Goal: Task Accomplishment & Management: Manage account settings

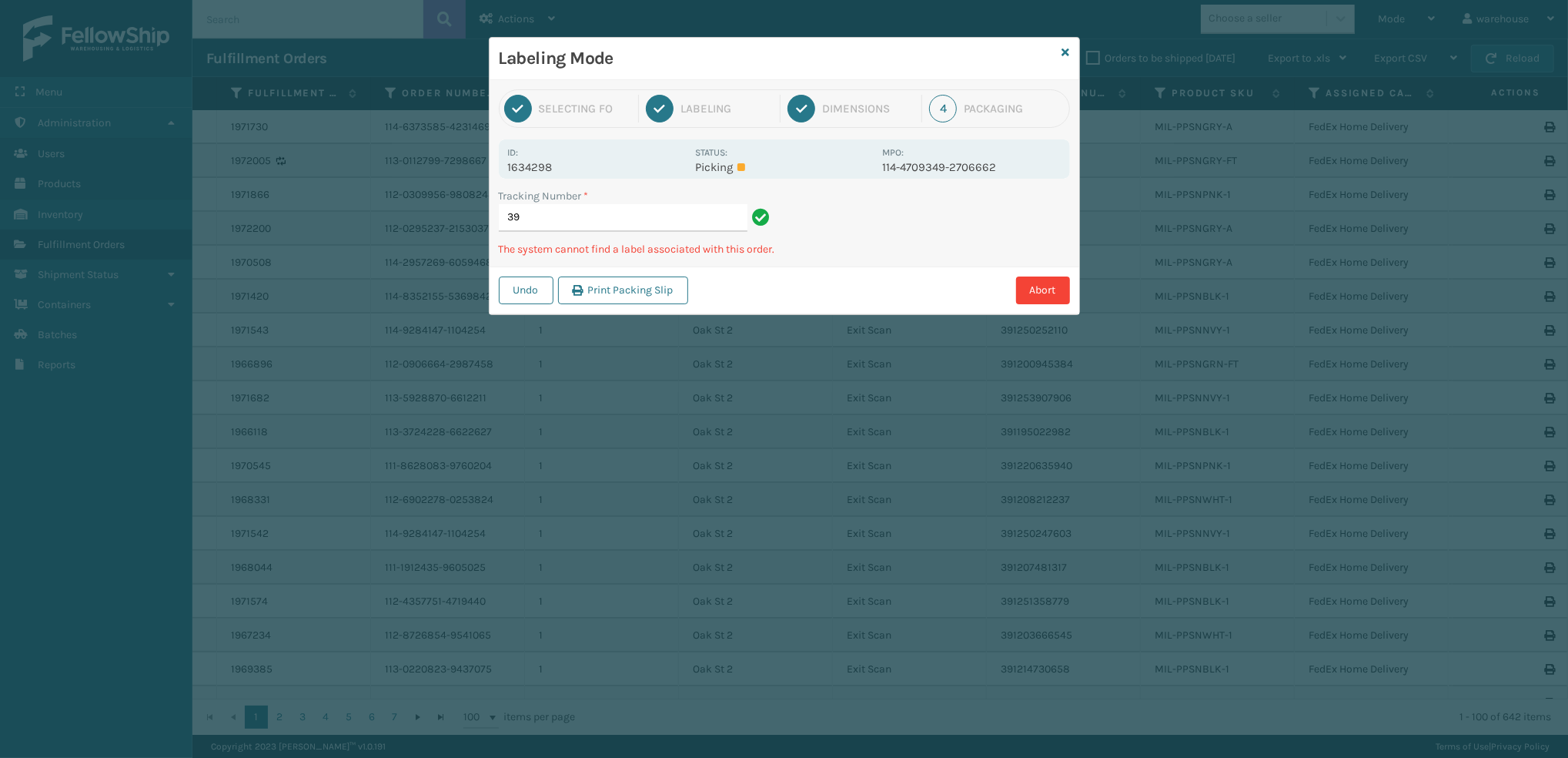
type input "3"
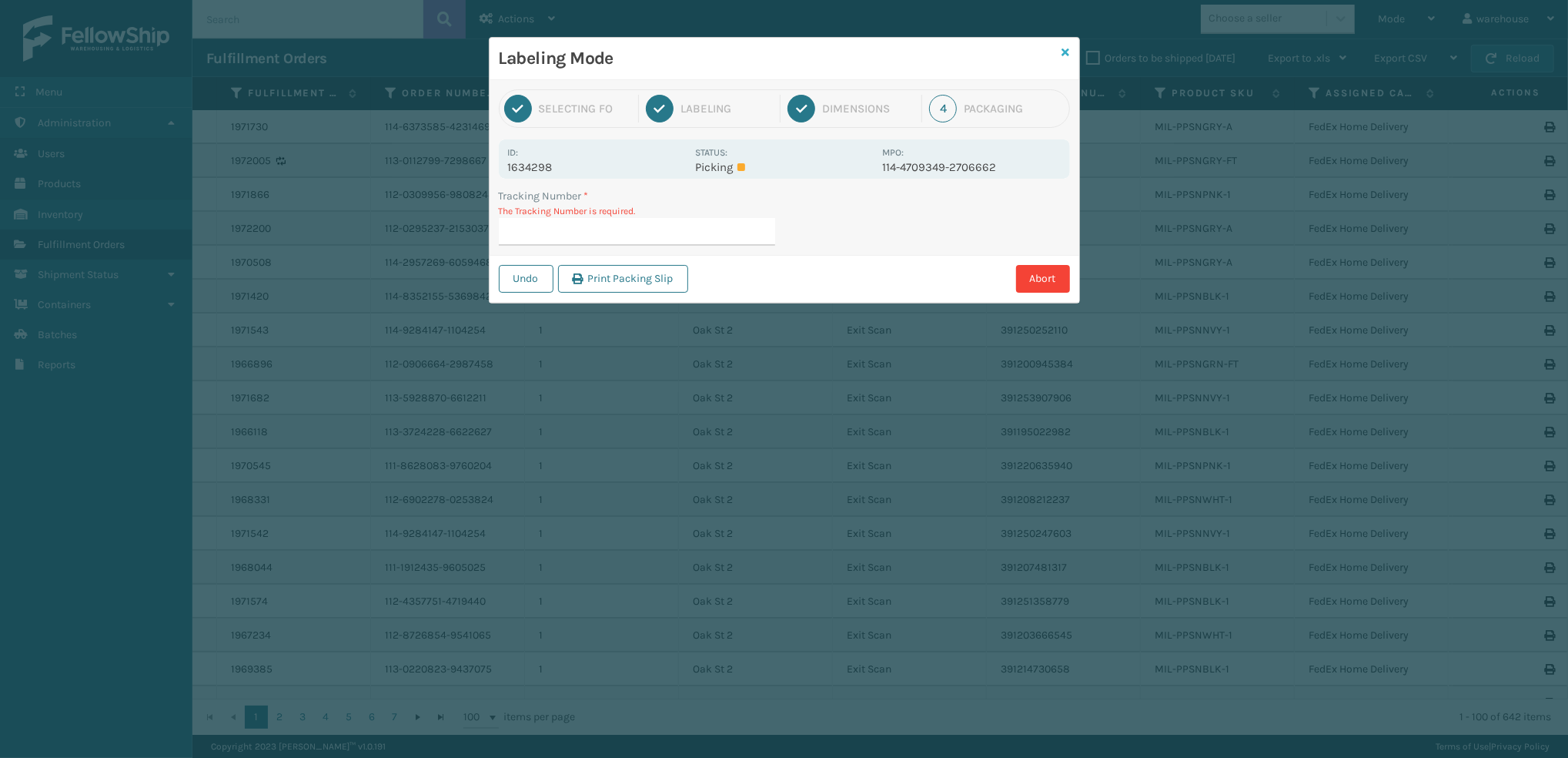
click at [1064, 52] on icon at bounding box center [1067, 53] width 8 height 11
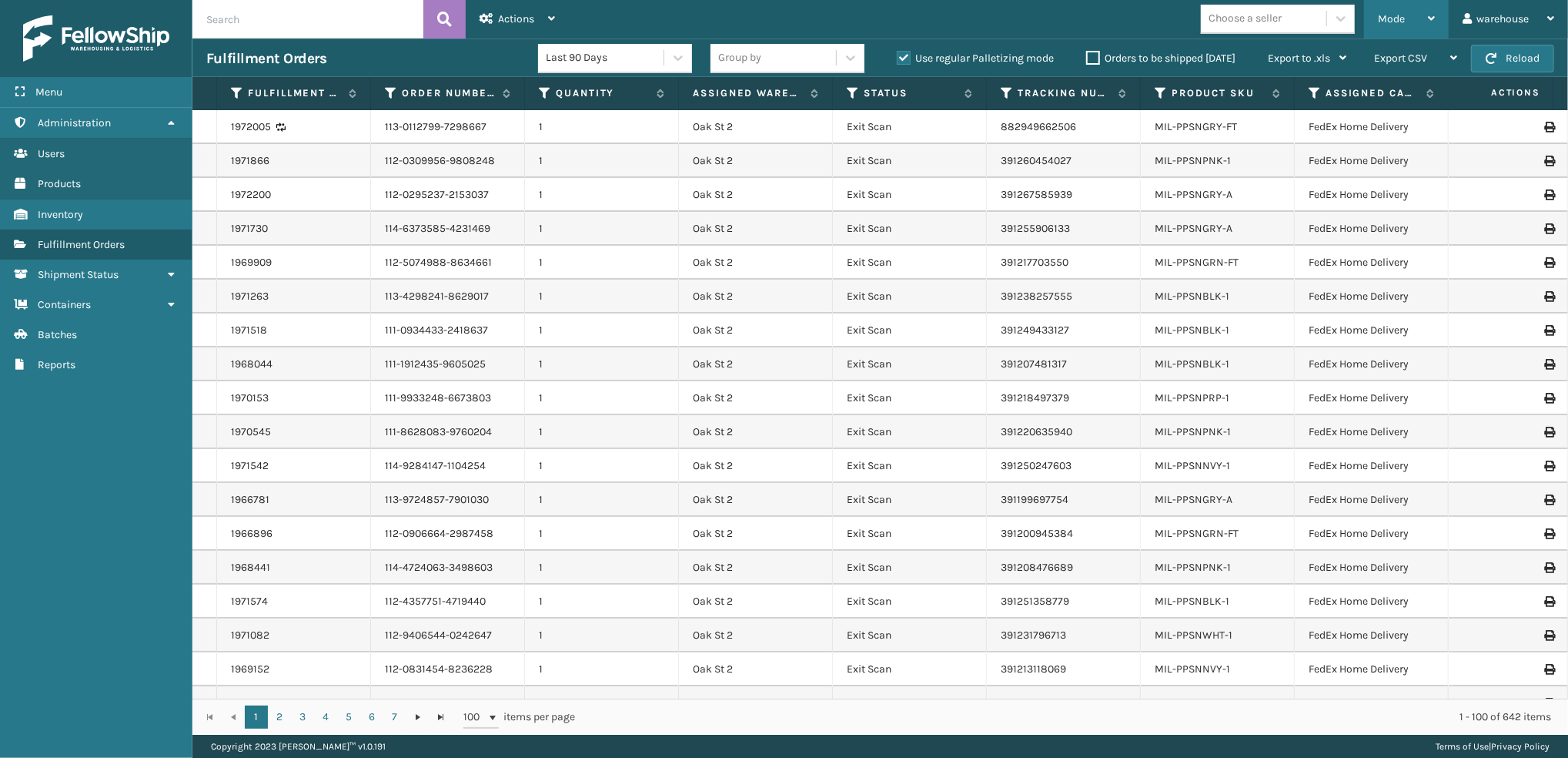
click at [1391, 20] on span "Mode" at bounding box center [1391, 19] width 27 height 13
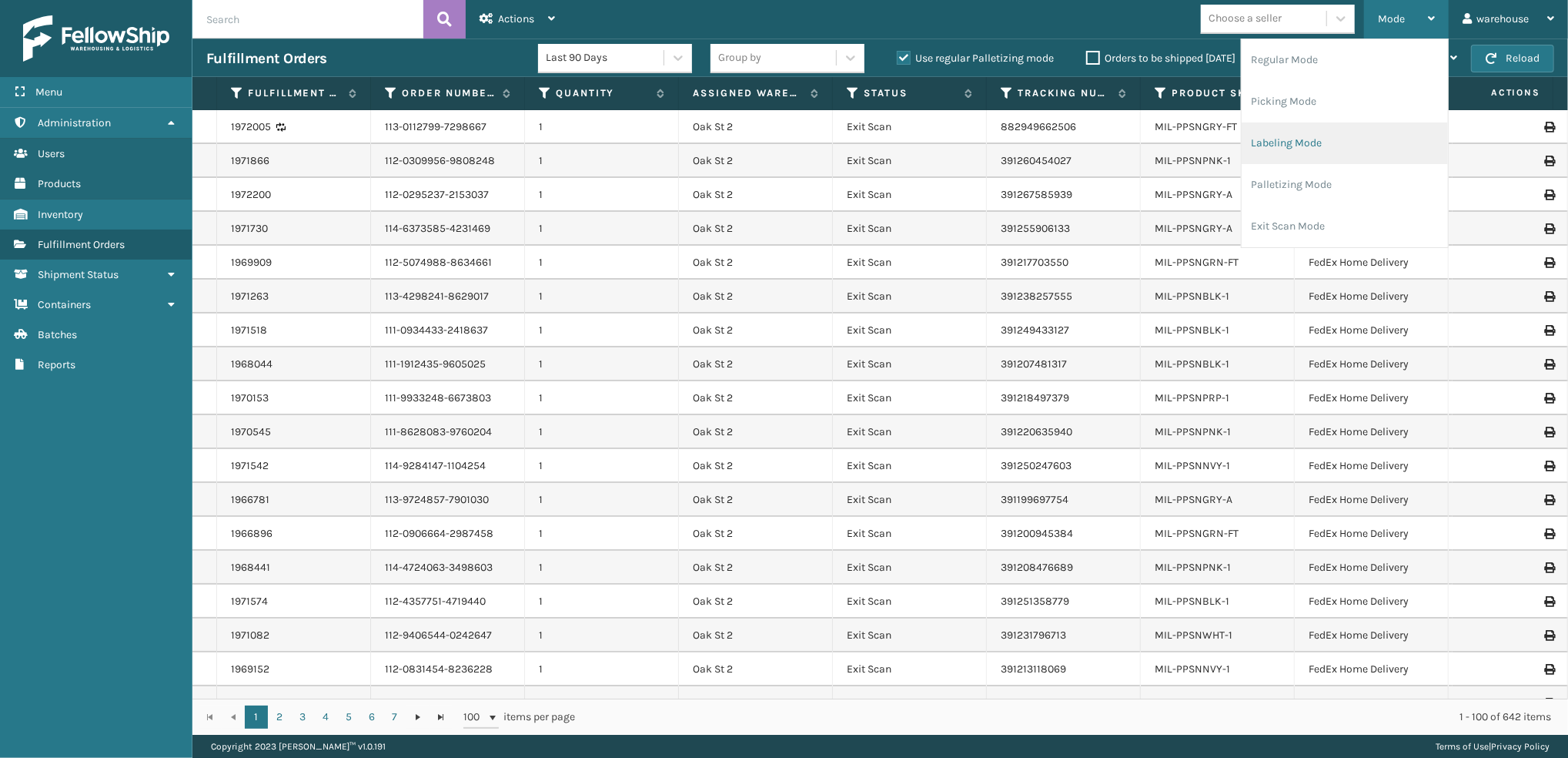
click at [1380, 139] on li "Labeling Mode" at bounding box center [1345, 143] width 207 height 42
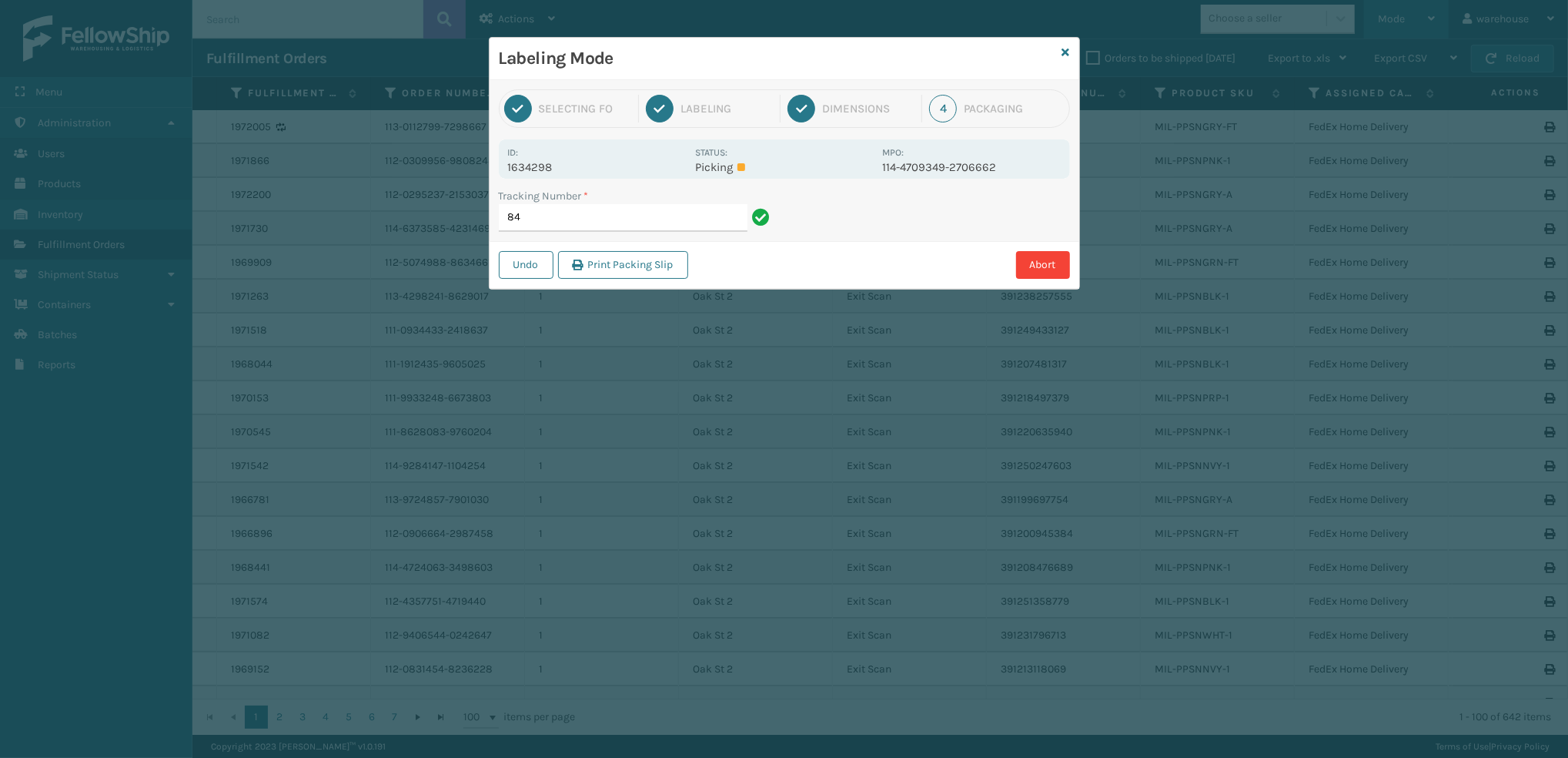
type input "8"
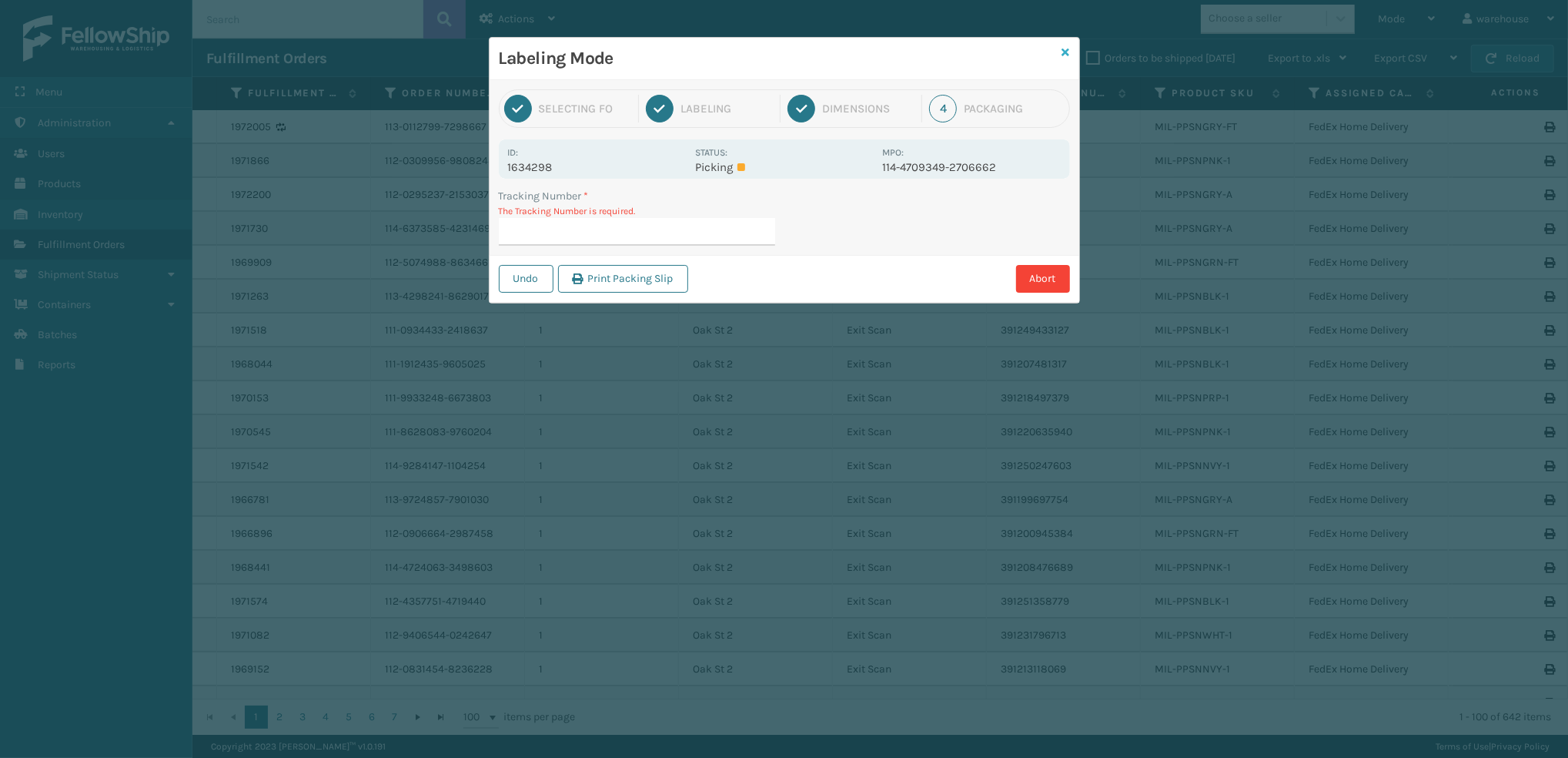
click at [1065, 50] on icon at bounding box center [1067, 53] width 8 height 11
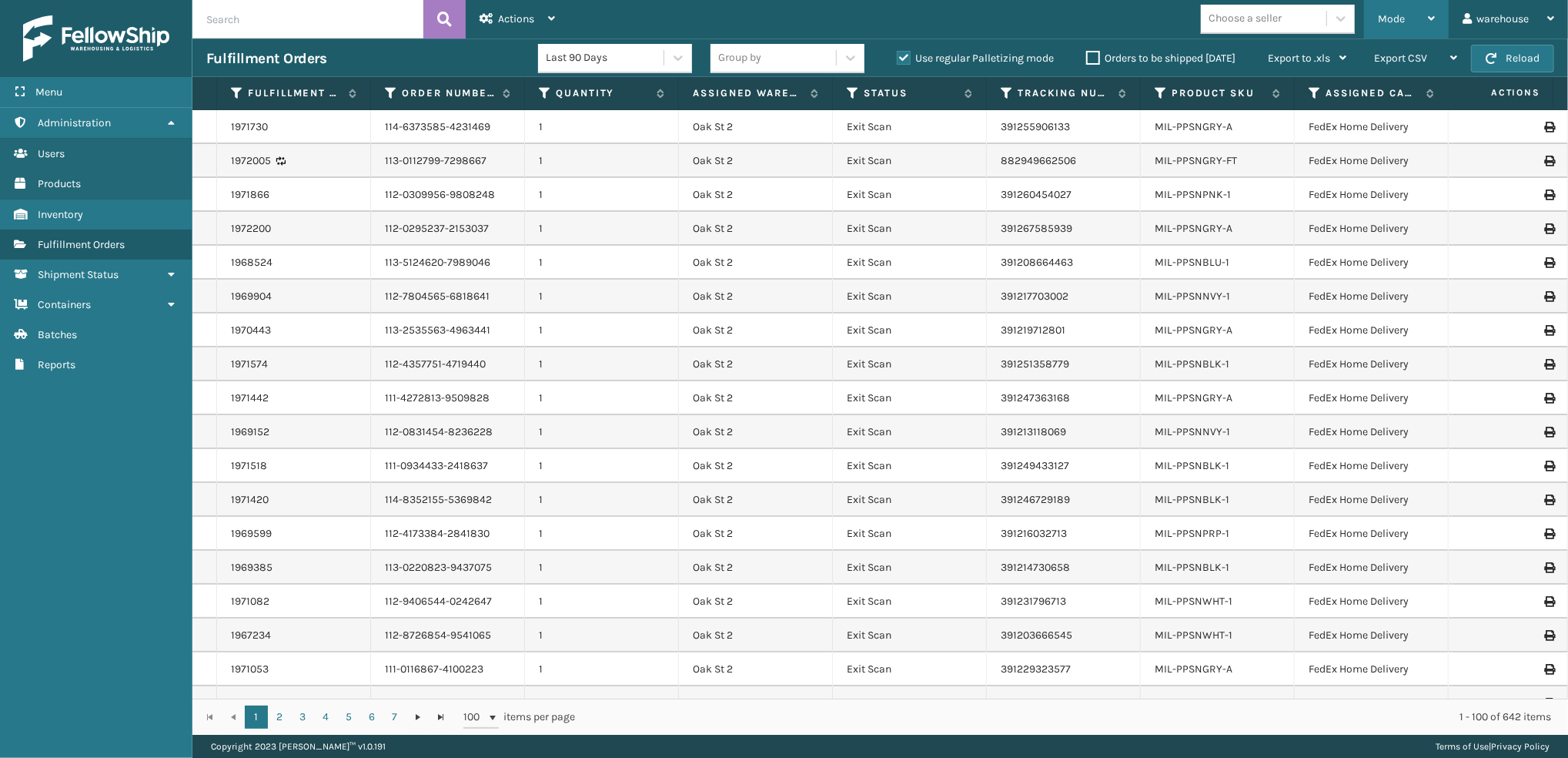
click at [1419, 26] on div "Mode" at bounding box center [1406, 19] width 57 height 39
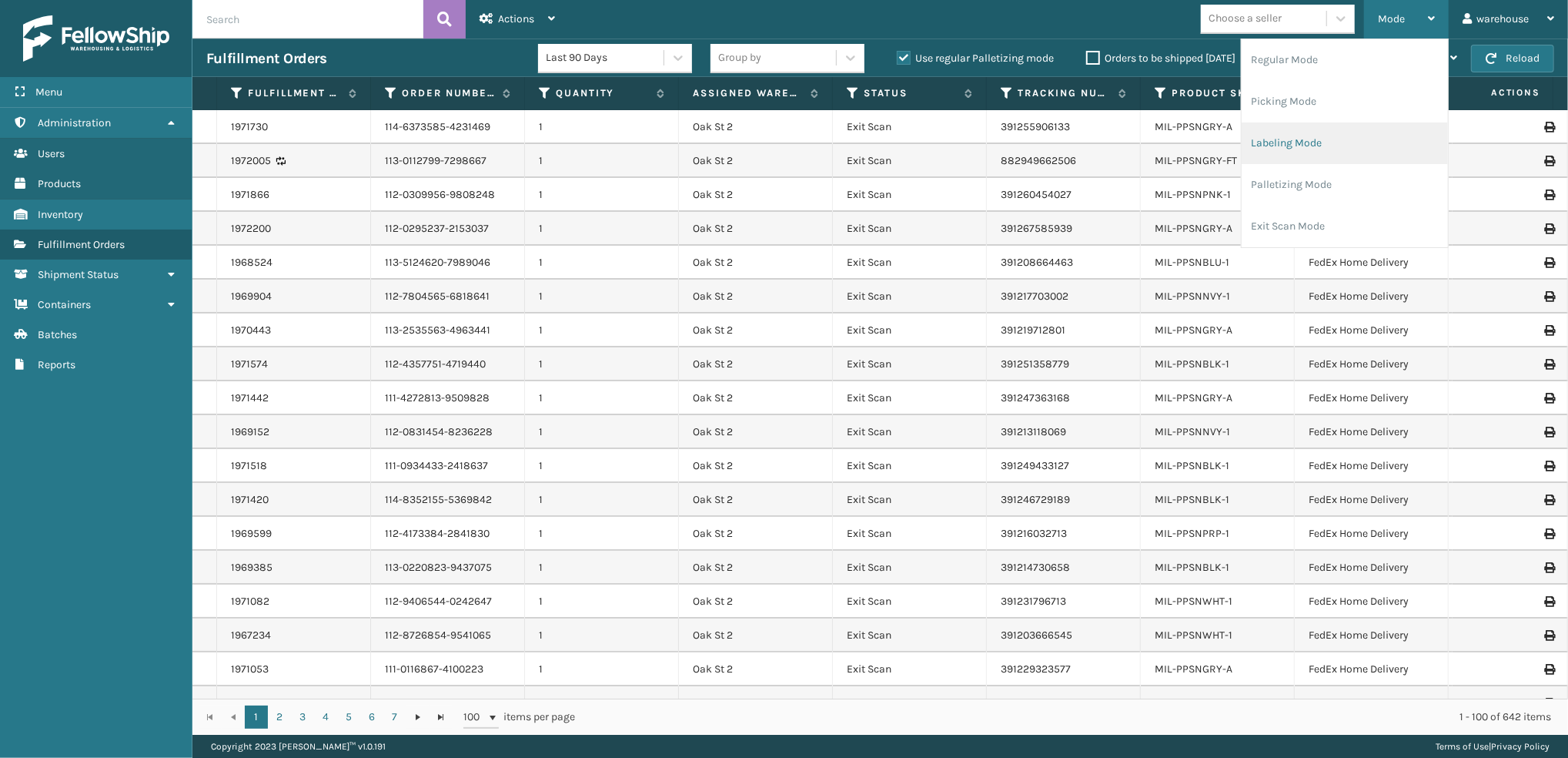
click at [1393, 144] on li "Labeling Mode" at bounding box center [1345, 143] width 207 height 42
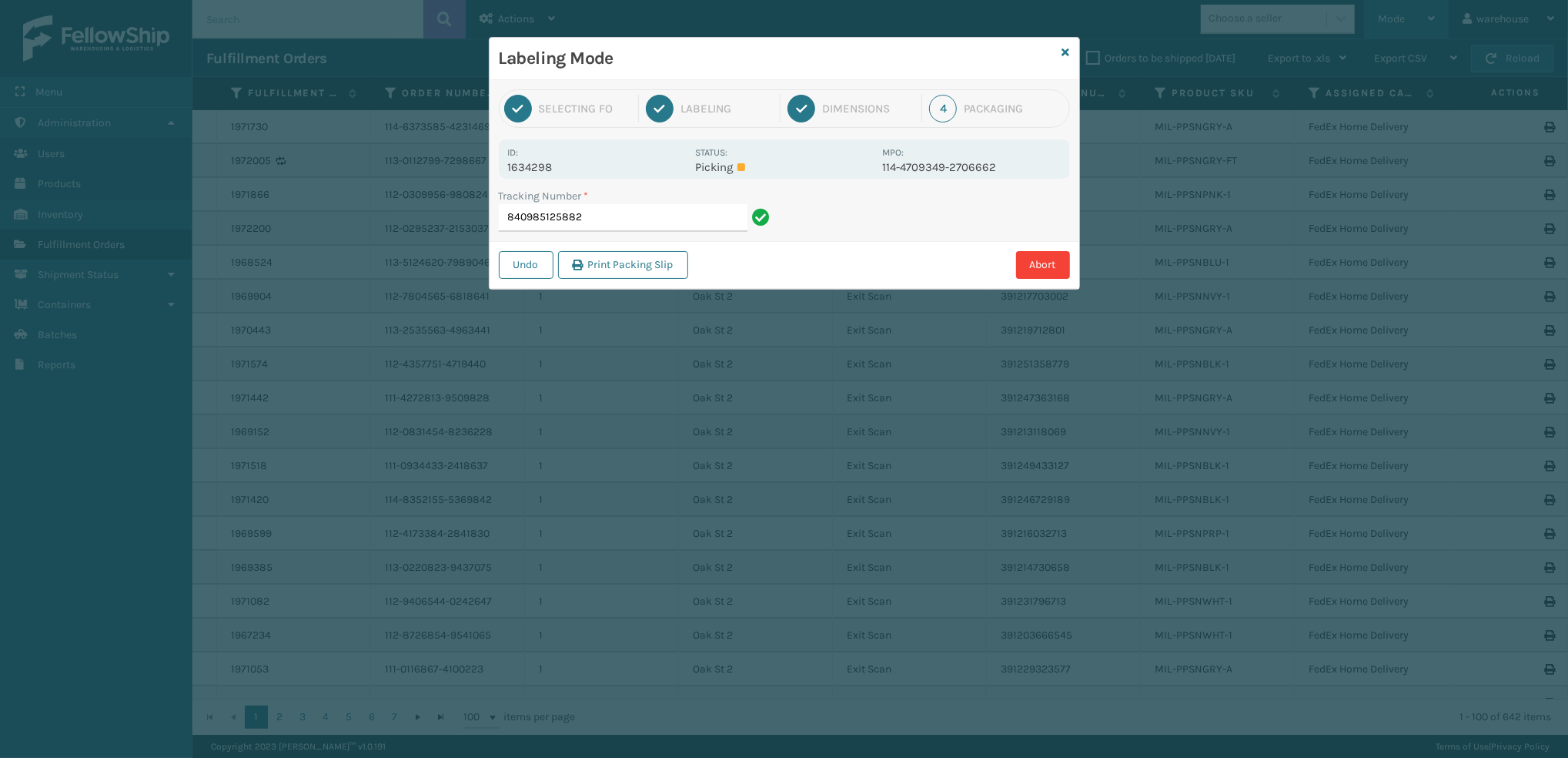
type input "840985125882"
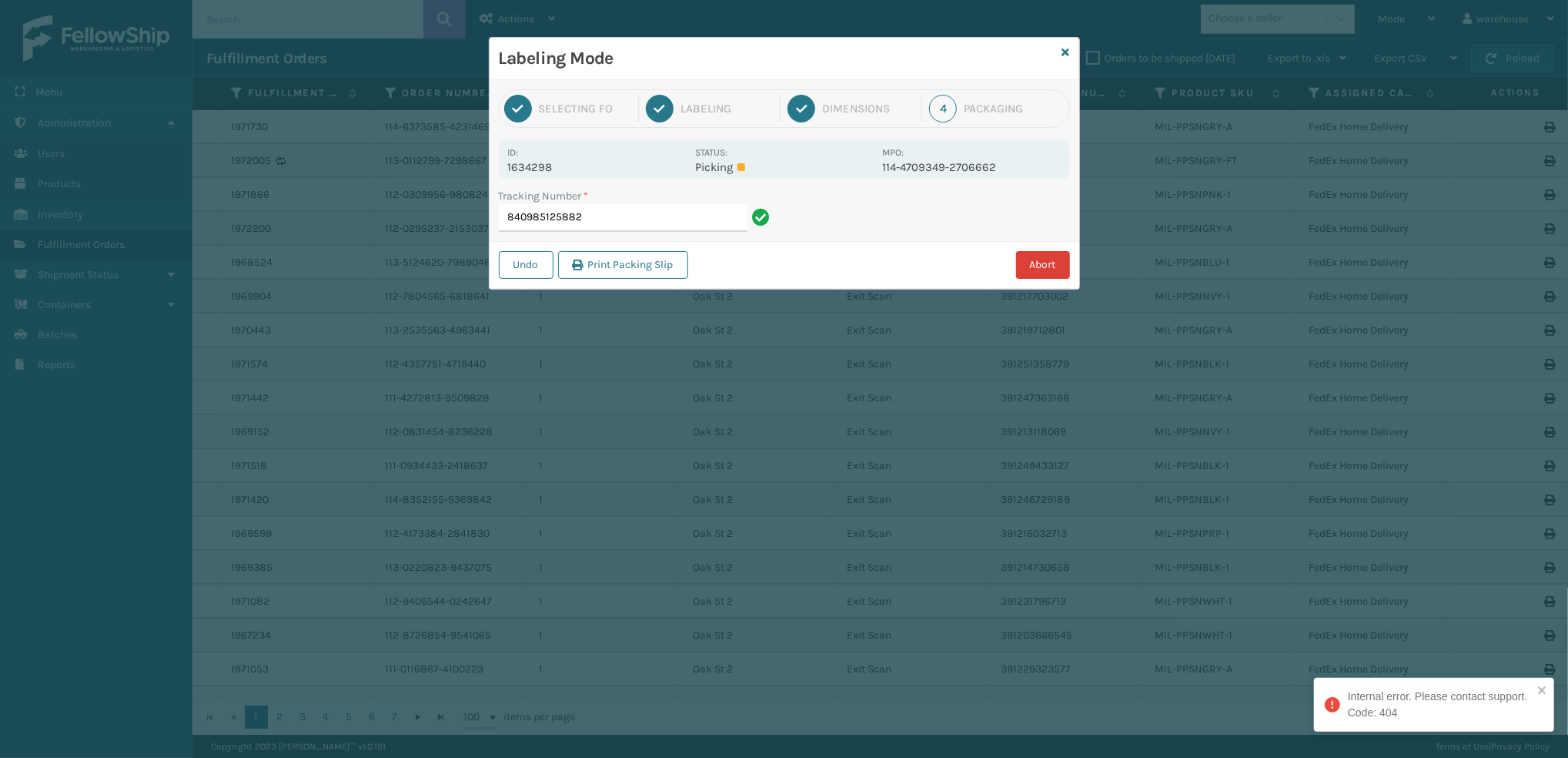
click at [1043, 263] on button "Abort" at bounding box center [1043, 264] width 54 height 28
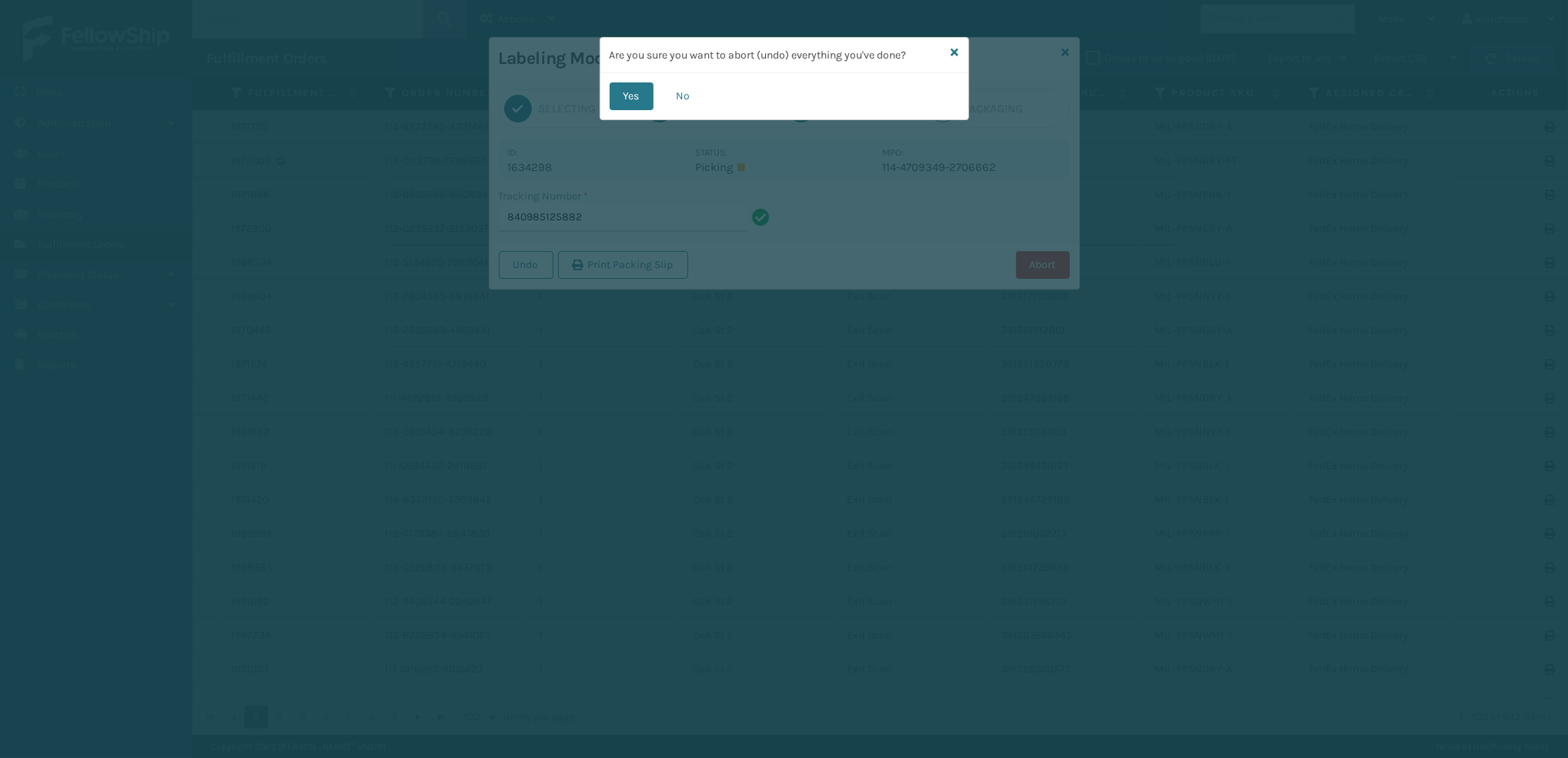
click at [636, 91] on button "Yes" at bounding box center [631, 95] width 44 height 28
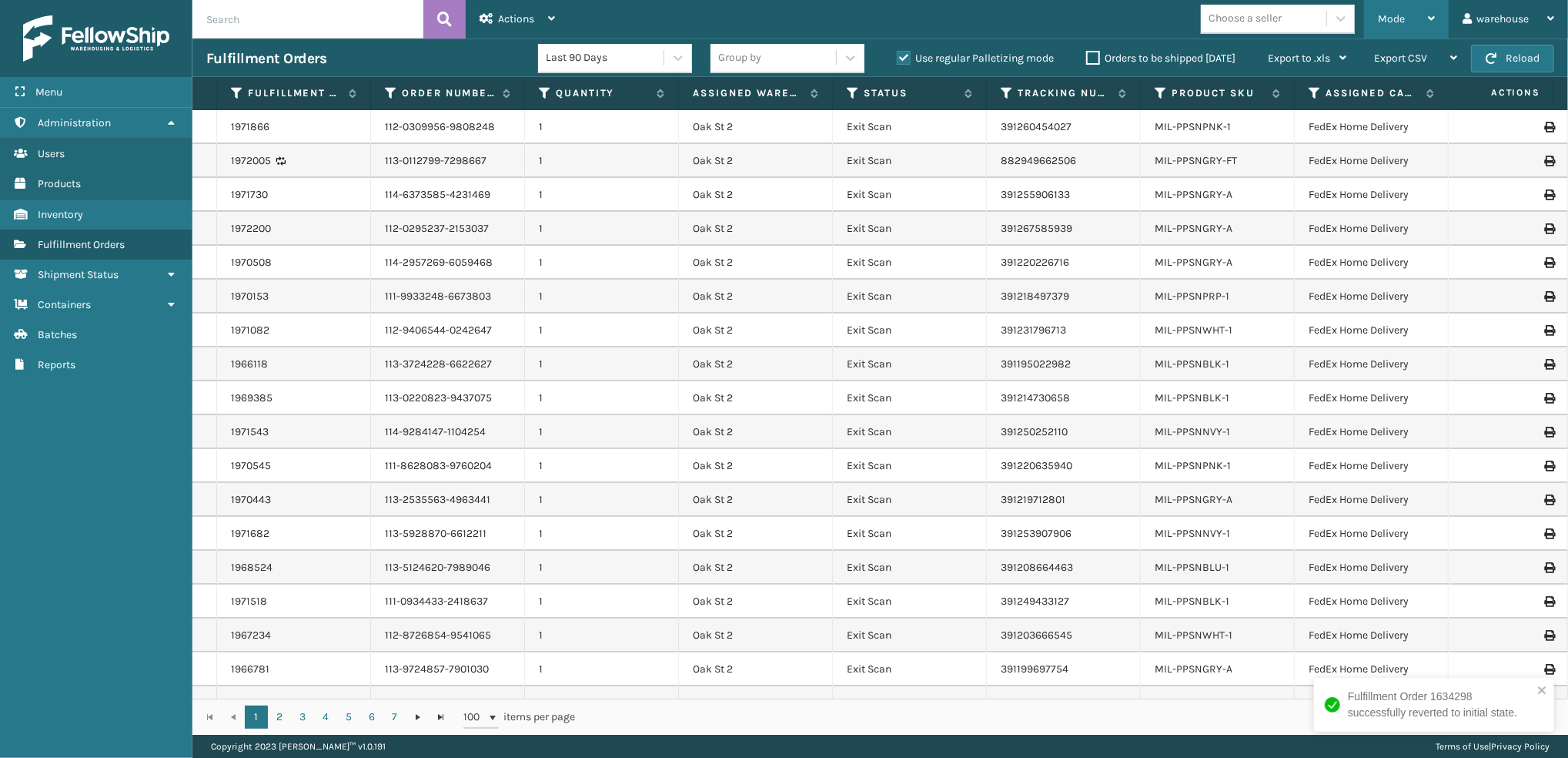
click at [1411, 28] on div "Mode" at bounding box center [1406, 19] width 57 height 39
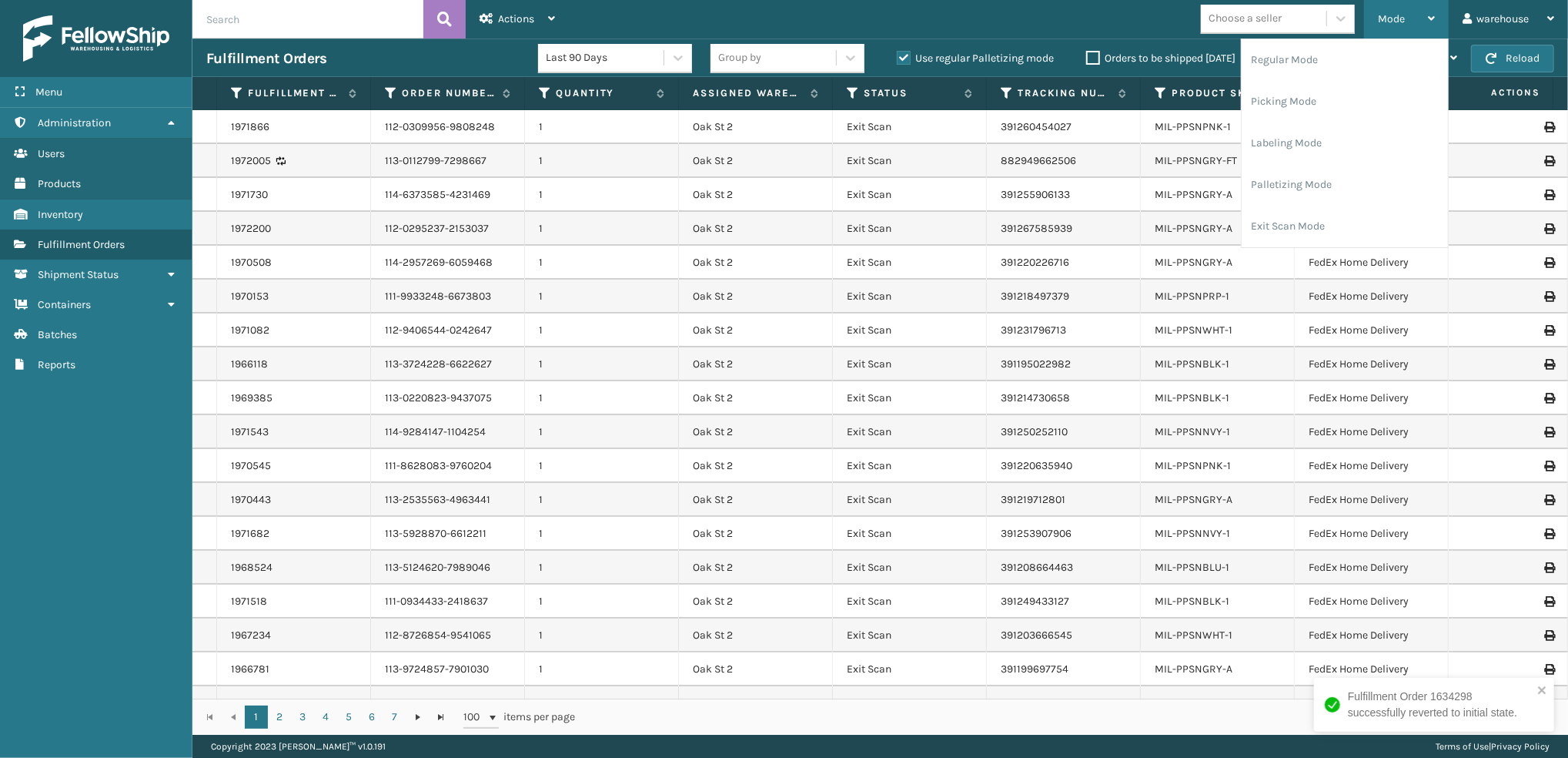
click at [1328, 149] on li "Labeling Mode" at bounding box center [1345, 143] width 207 height 42
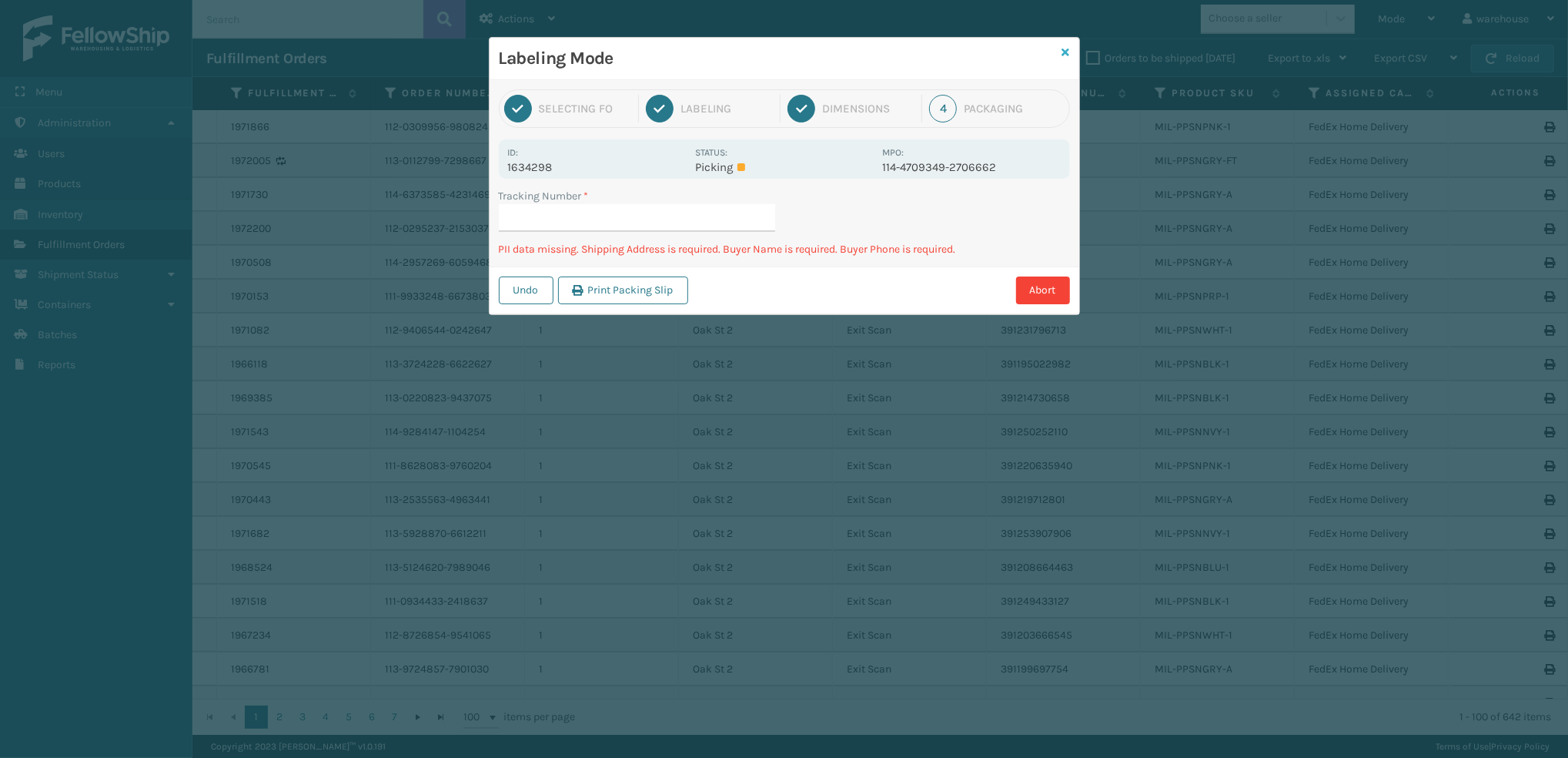
click at [1068, 54] on icon at bounding box center [1067, 53] width 8 height 11
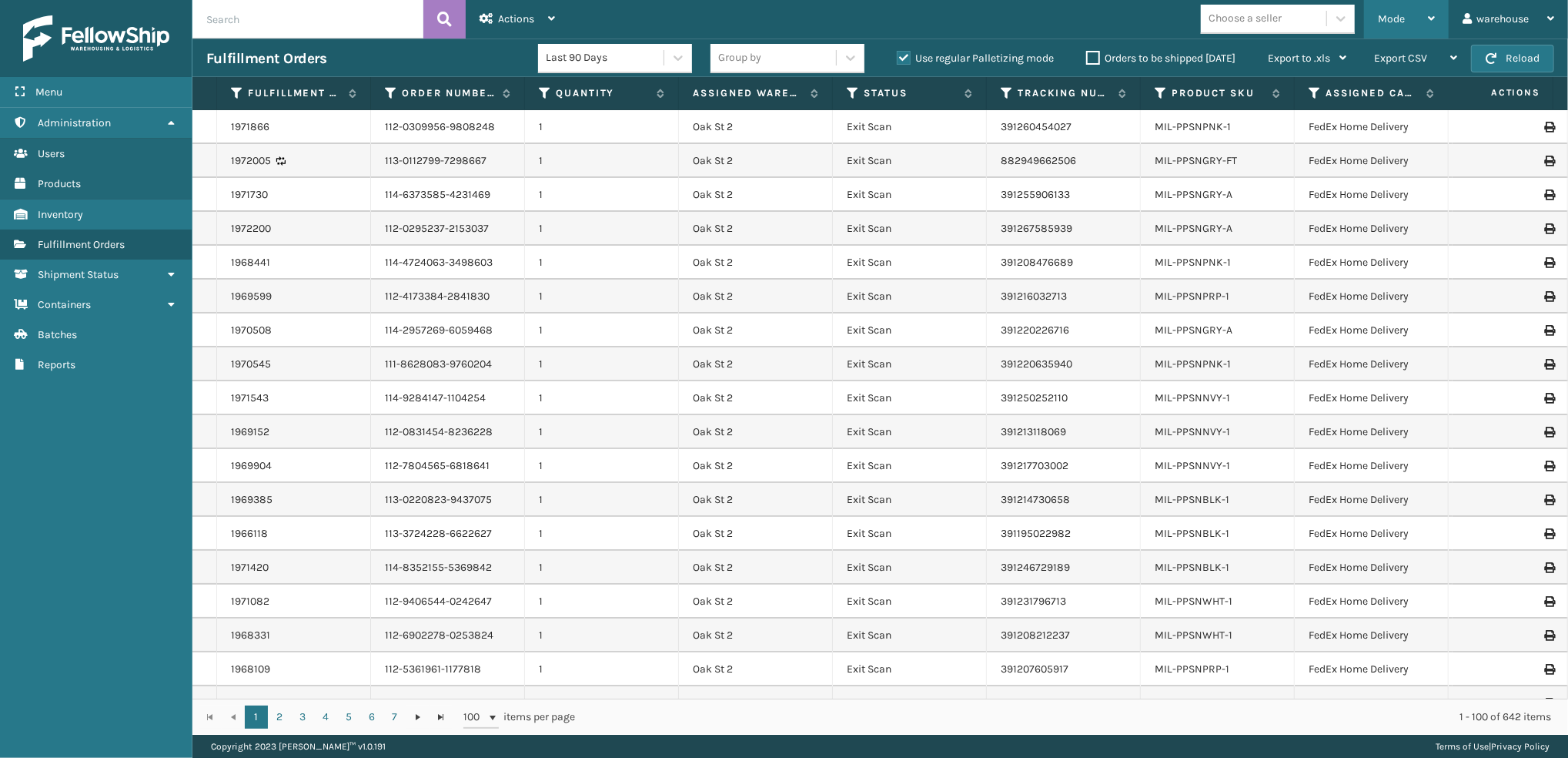
click at [1411, 21] on div "Mode" at bounding box center [1406, 19] width 57 height 39
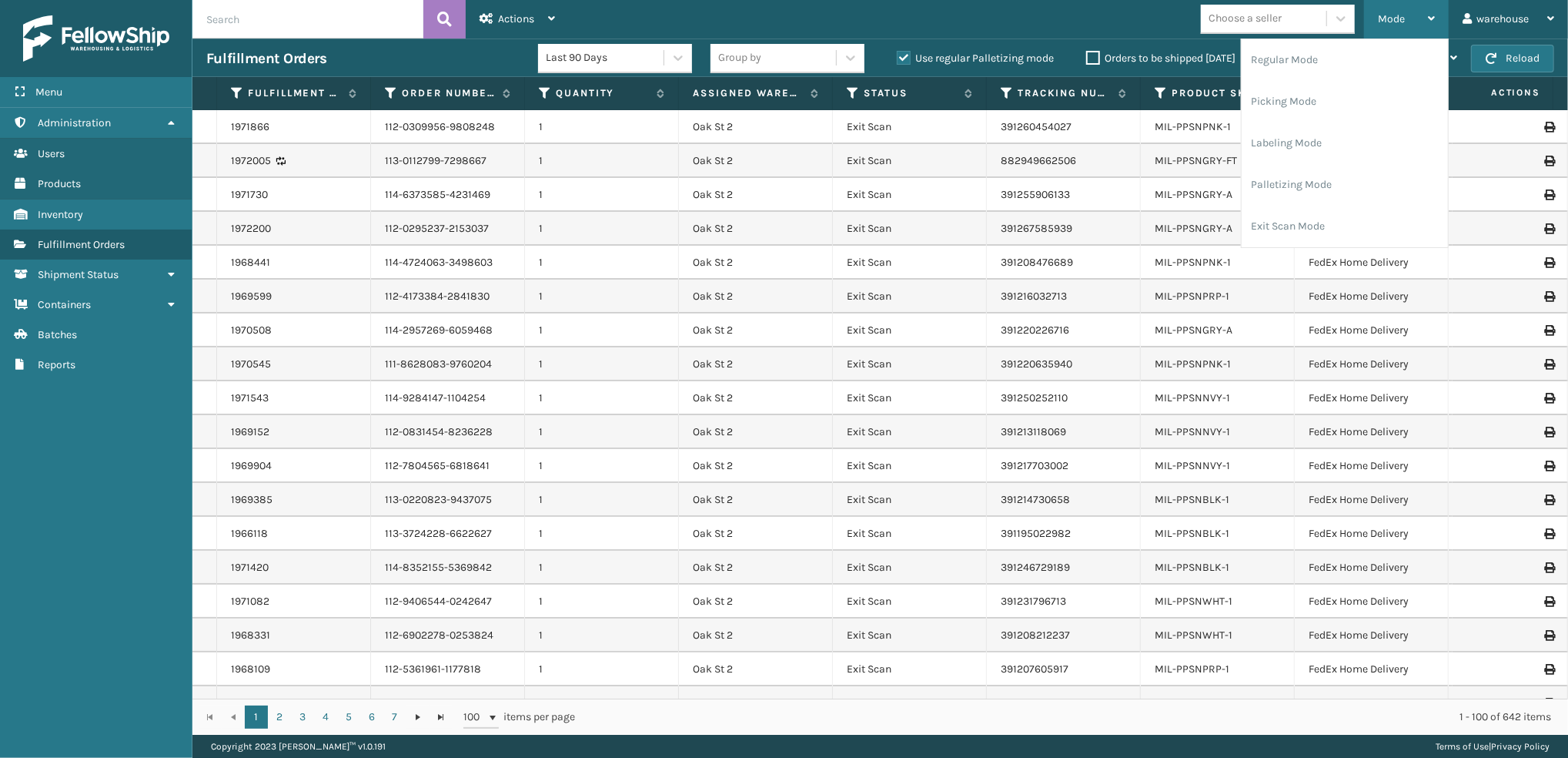
click at [1350, 152] on li "Labeling Mode" at bounding box center [1345, 143] width 207 height 42
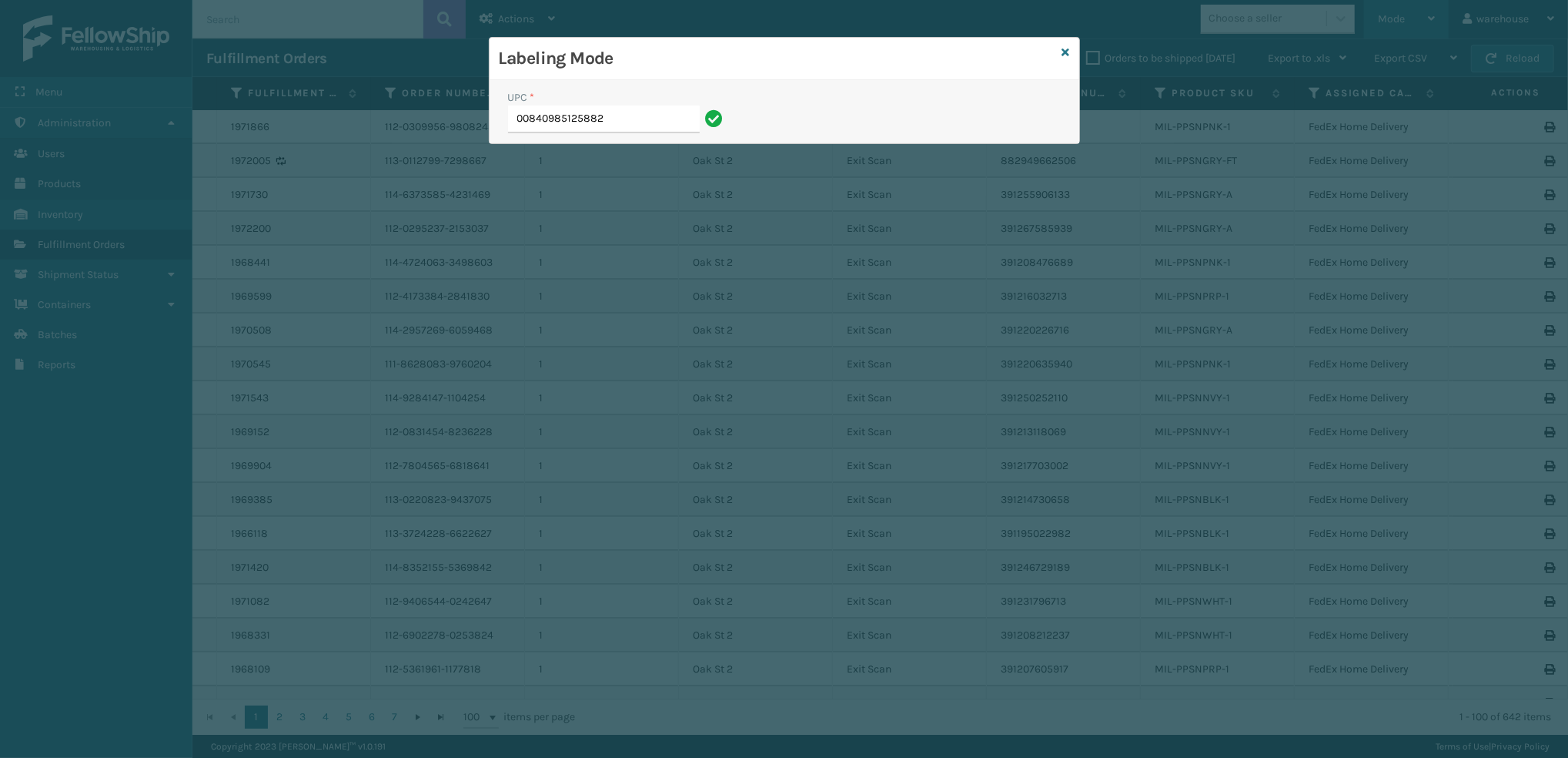
type input "00840985125882"
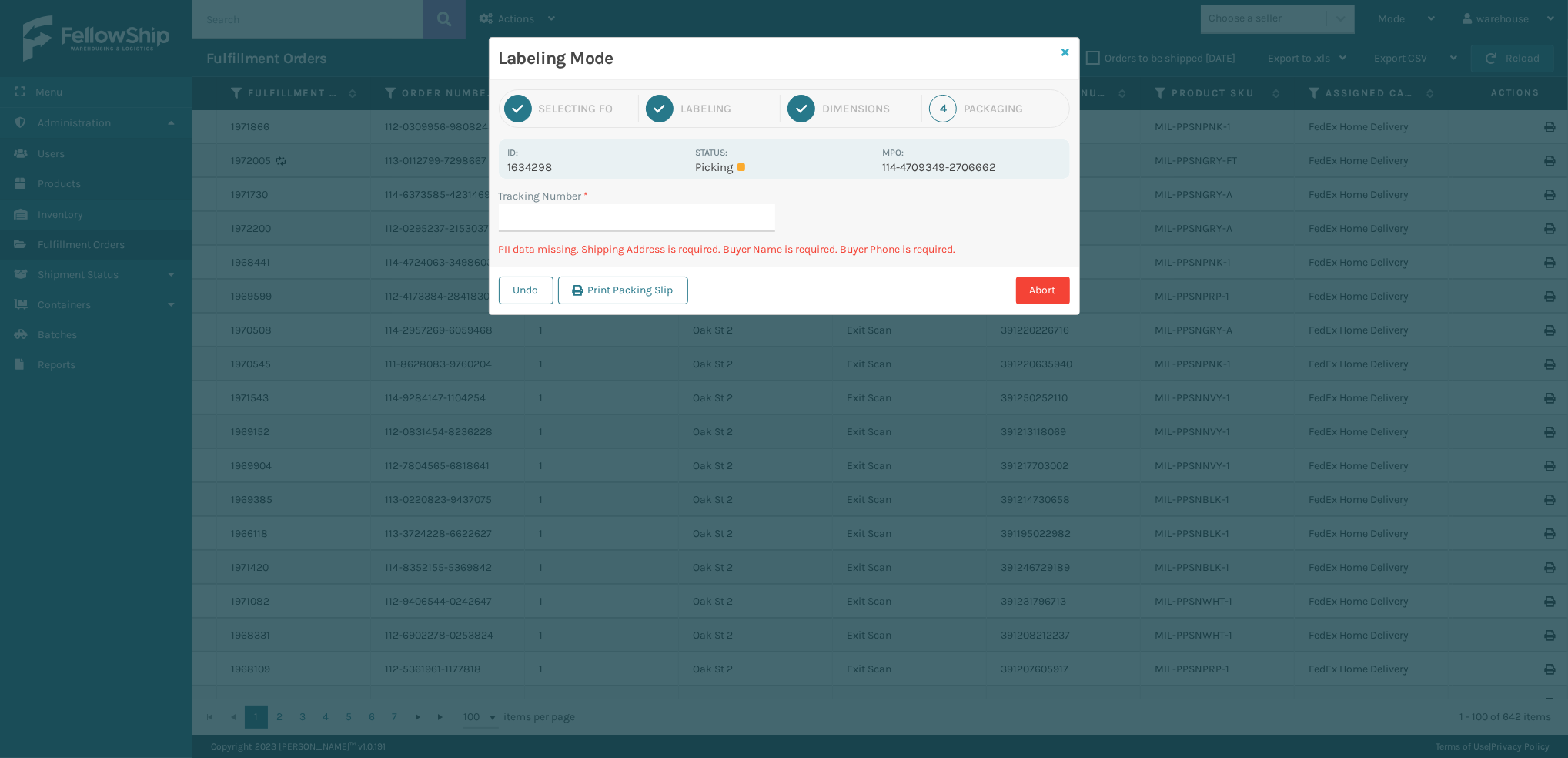
click at [1065, 51] on icon at bounding box center [1067, 53] width 8 height 11
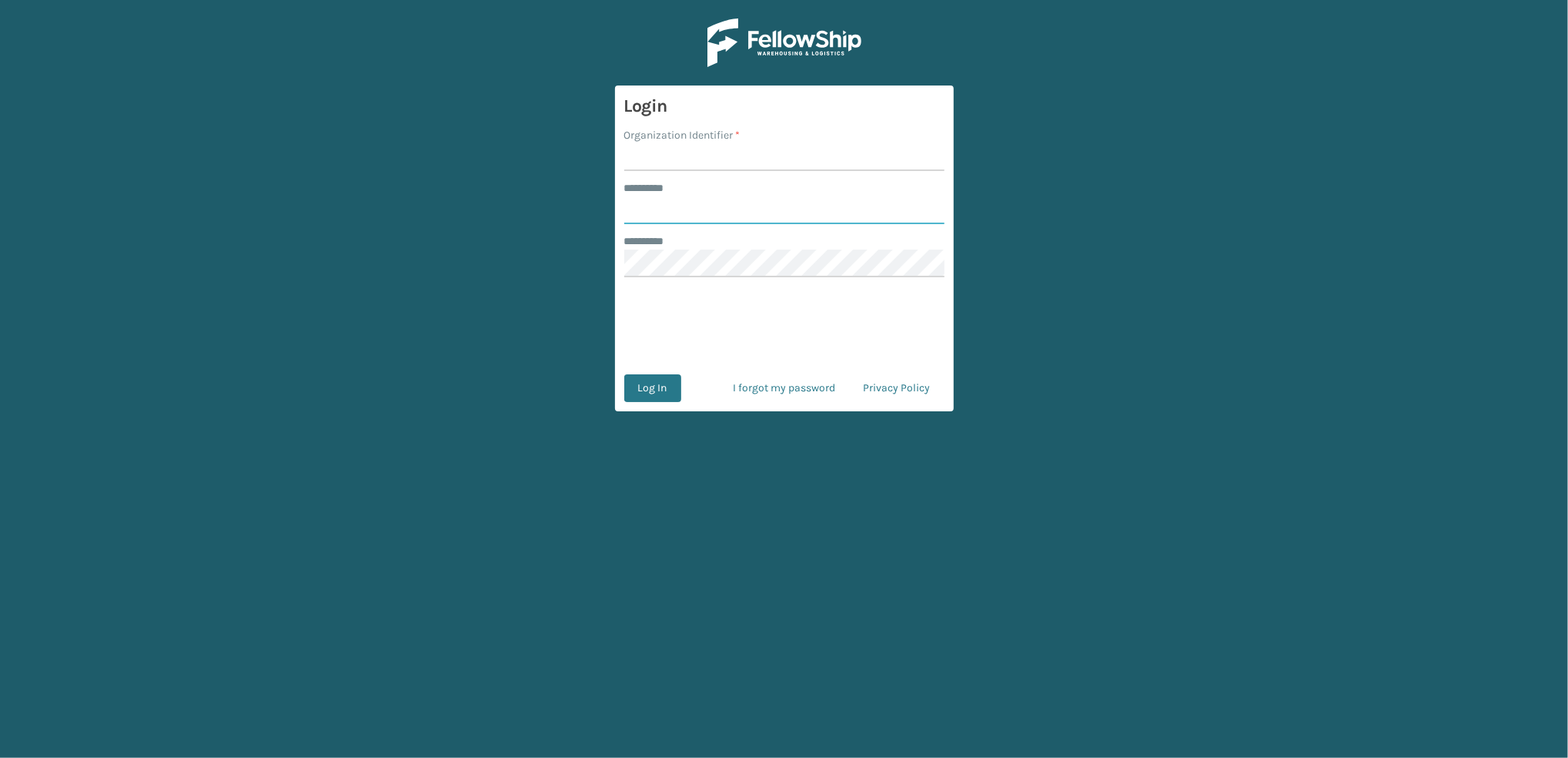
type input "*********"
type input "oak"
click at [644, 294] on form "Login Organization Identifier * oak ******** * ********* ******** * Log In I fo…" at bounding box center [784, 248] width 339 height 326
click at [664, 401] on button "Log In" at bounding box center [653, 388] width 57 height 28
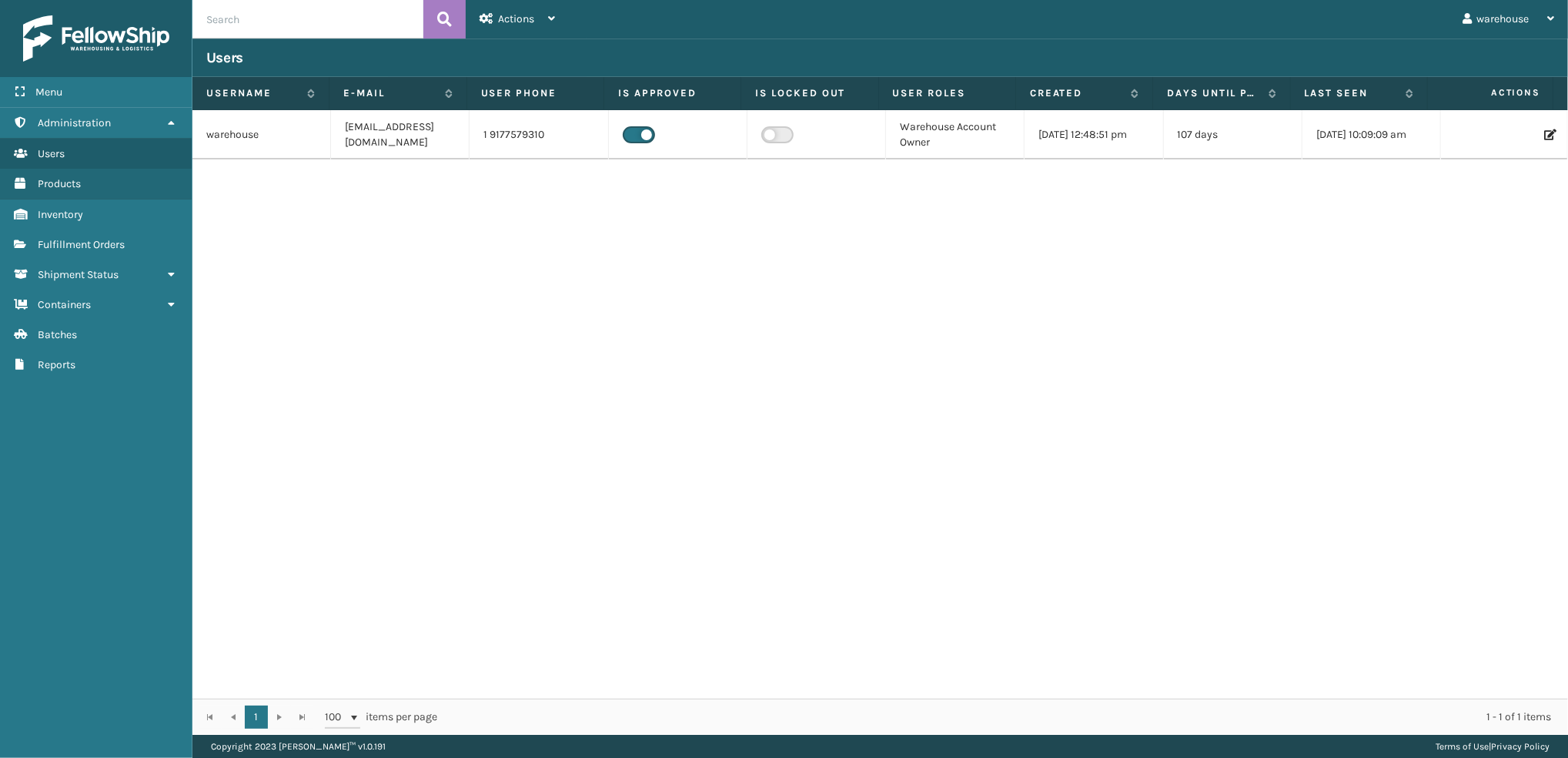
click at [116, 260] on link "Shipment Status" at bounding box center [95, 274] width 192 height 30
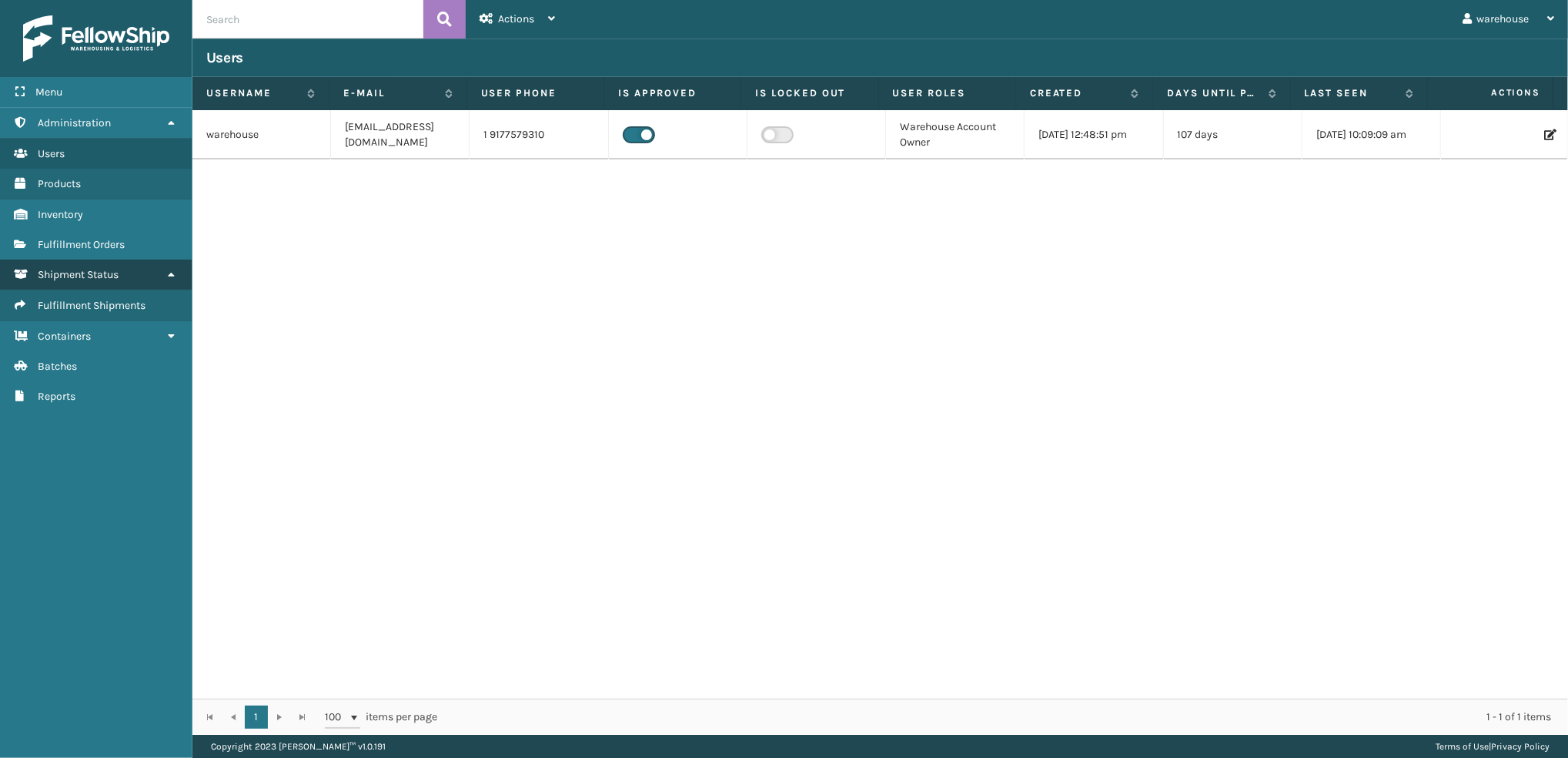
click at [150, 252] on link "Fulfillment Orders" at bounding box center [95, 245] width 192 height 30
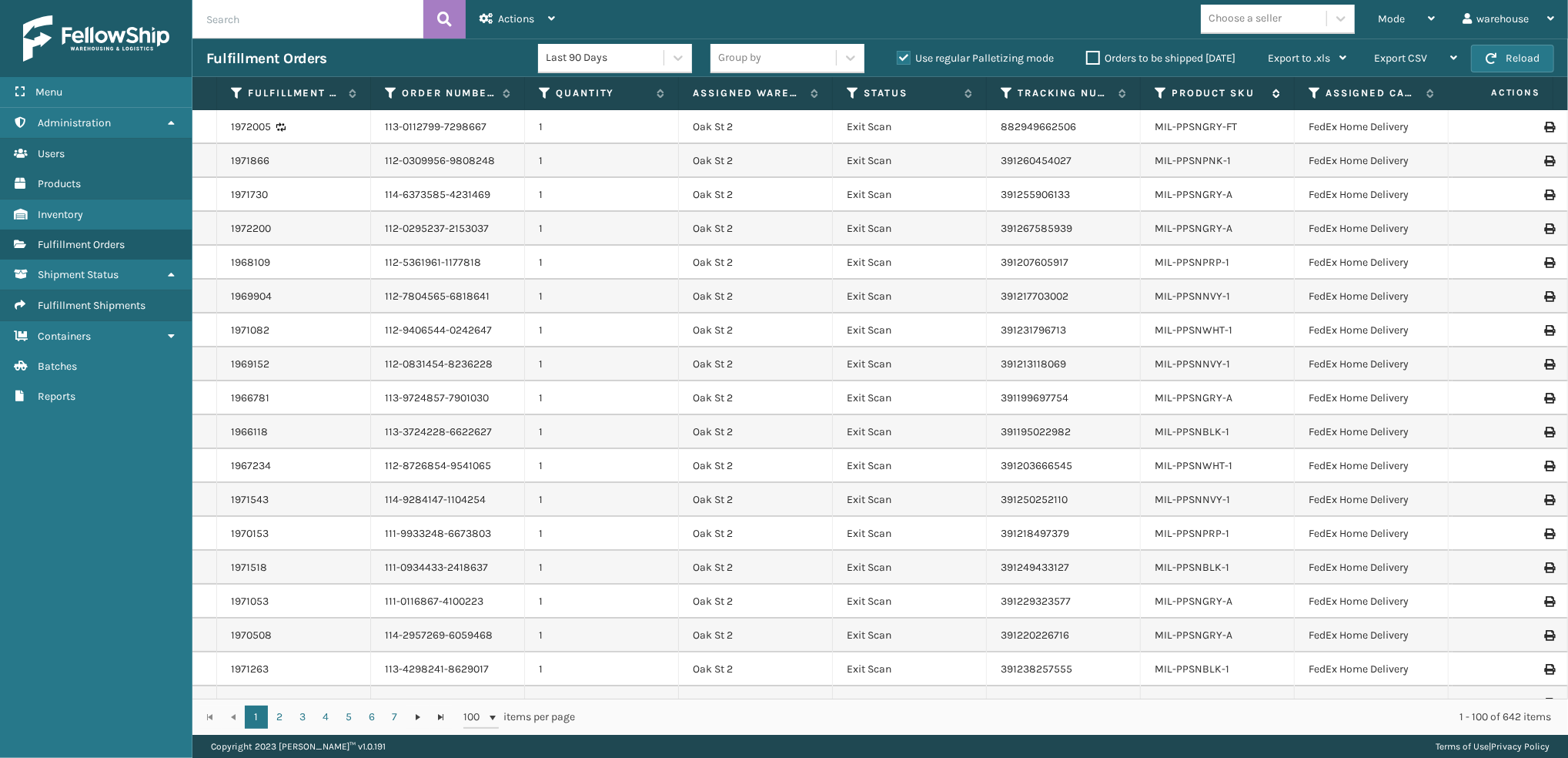
click at [1238, 93] on label "Product SKU" at bounding box center [1218, 93] width 93 height 14
click at [1236, 93] on label "Product SKU" at bounding box center [1218, 93] width 93 height 14
click at [348, 716] on link "5" at bounding box center [348, 716] width 23 height 23
click at [278, 716] on link "2" at bounding box center [279, 716] width 23 height 23
click at [255, 716] on link "1" at bounding box center [256, 716] width 23 height 23
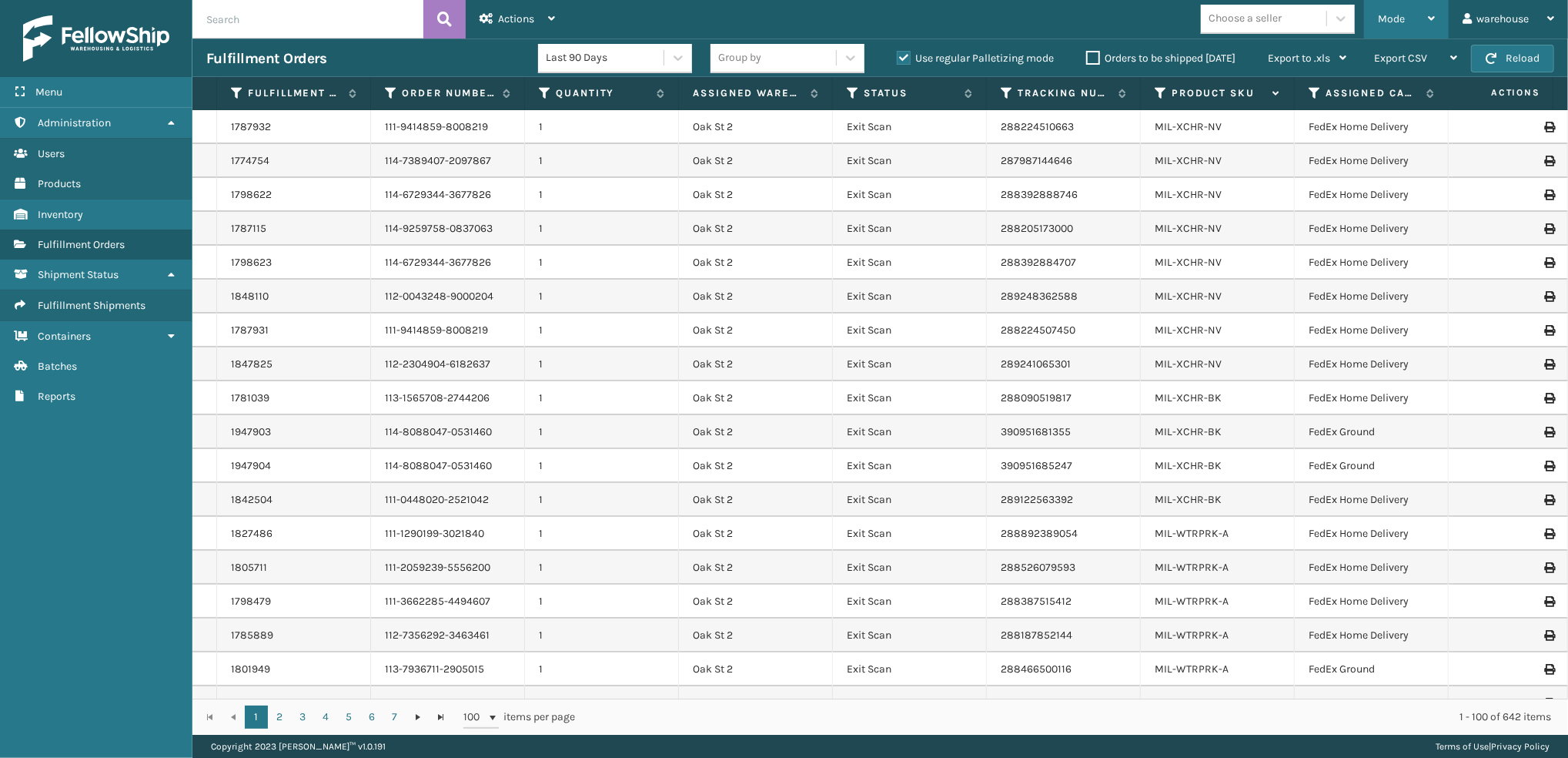
click at [1402, 23] on span "Mode" at bounding box center [1391, 19] width 27 height 13
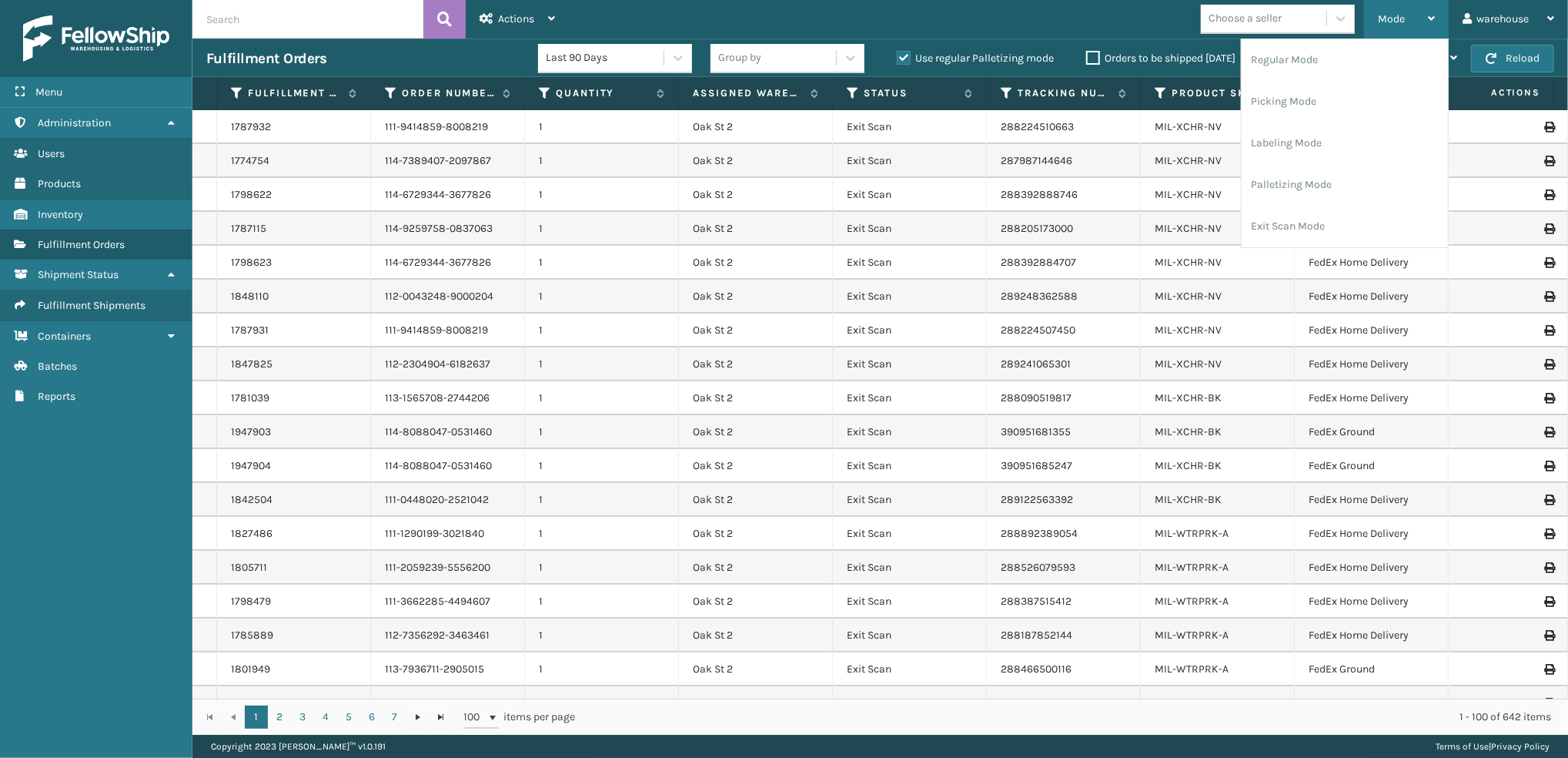
click at [1273, 101] on li "Picking Mode" at bounding box center [1345, 102] width 207 height 42
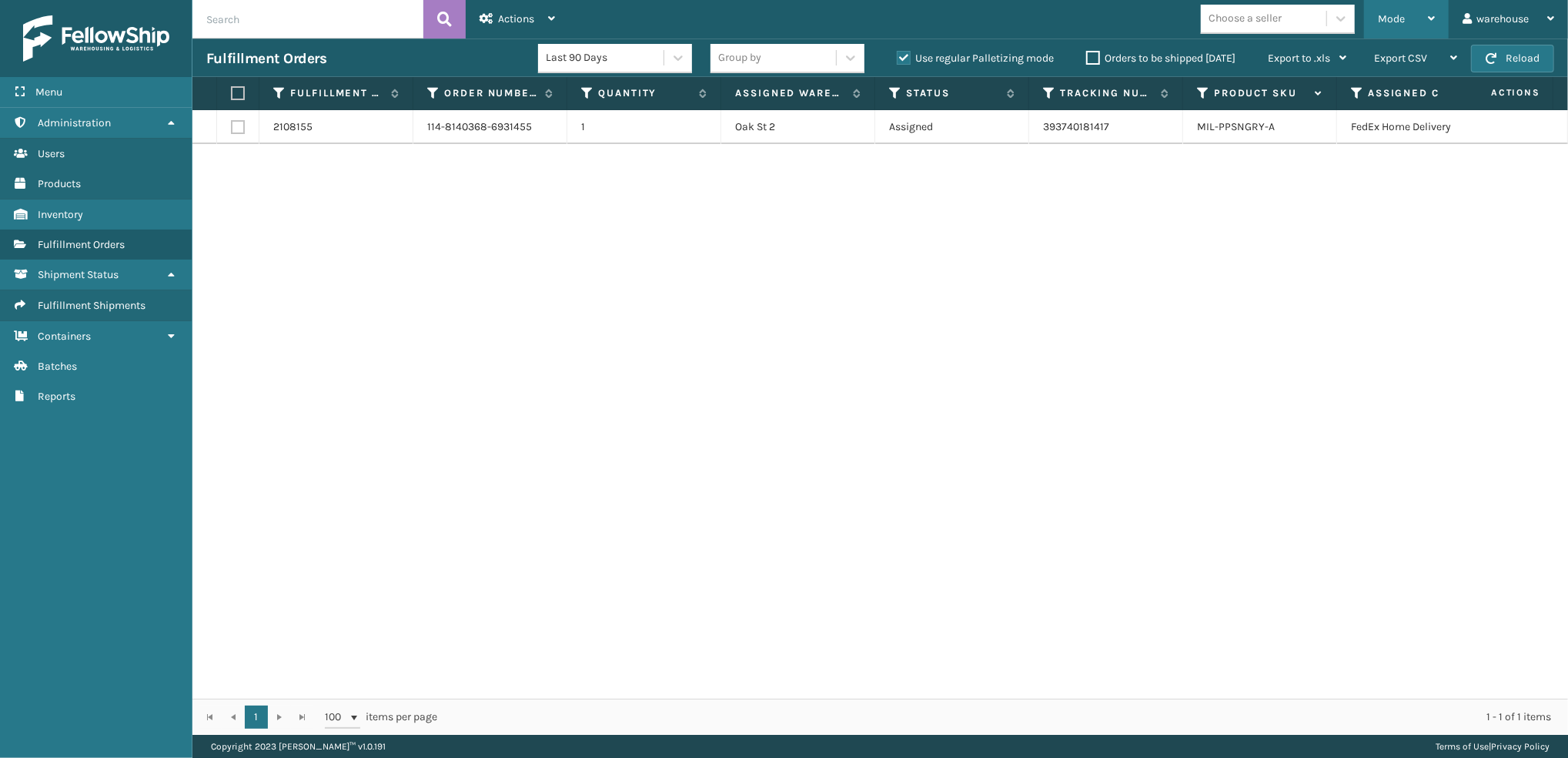
click at [1391, 35] on div "Mode" at bounding box center [1406, 19] width 57 height 39
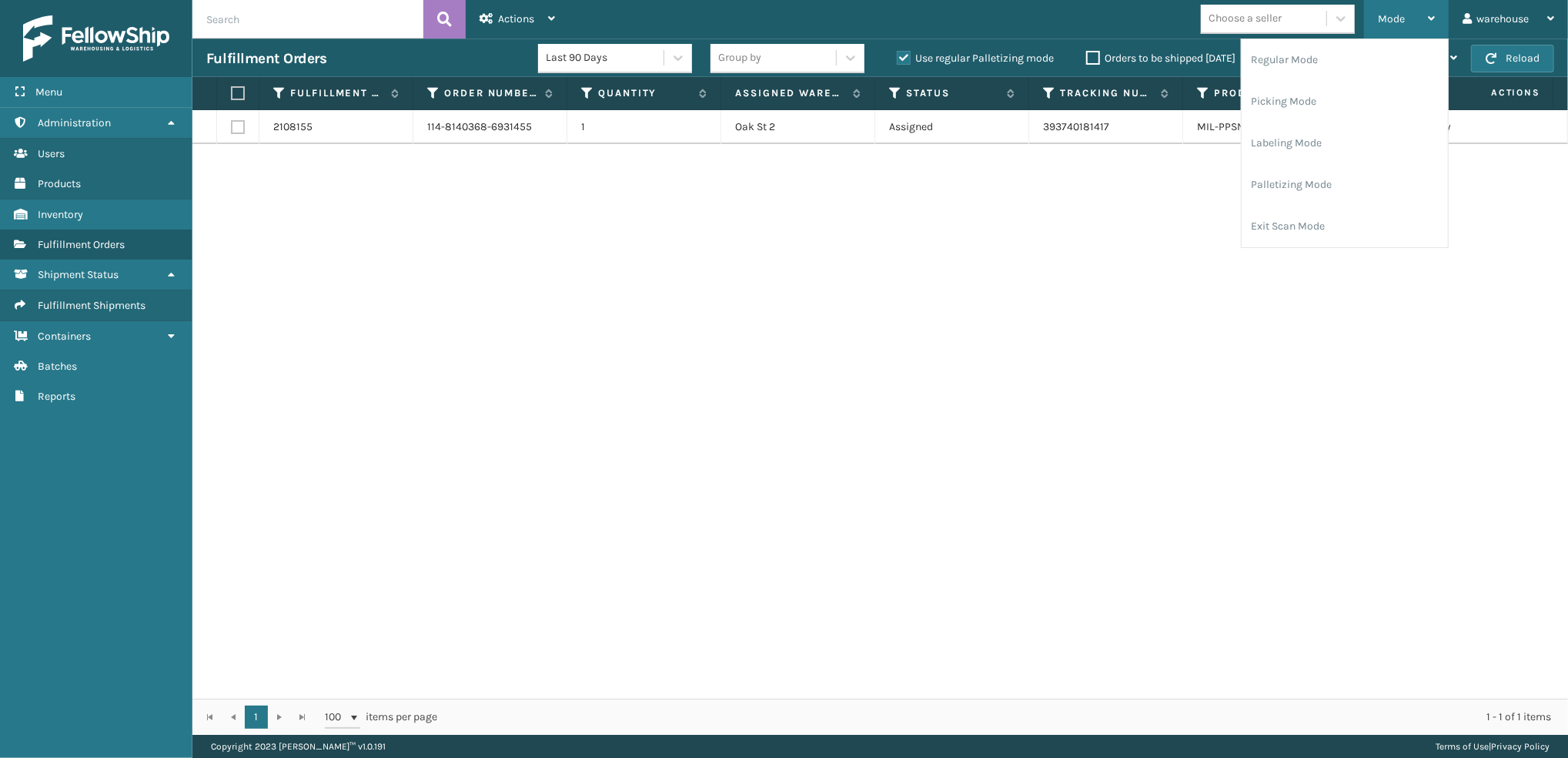
click at [1269, 59] on li "Regular Mode" at bounding box center [1345, 60] width 207 height 42
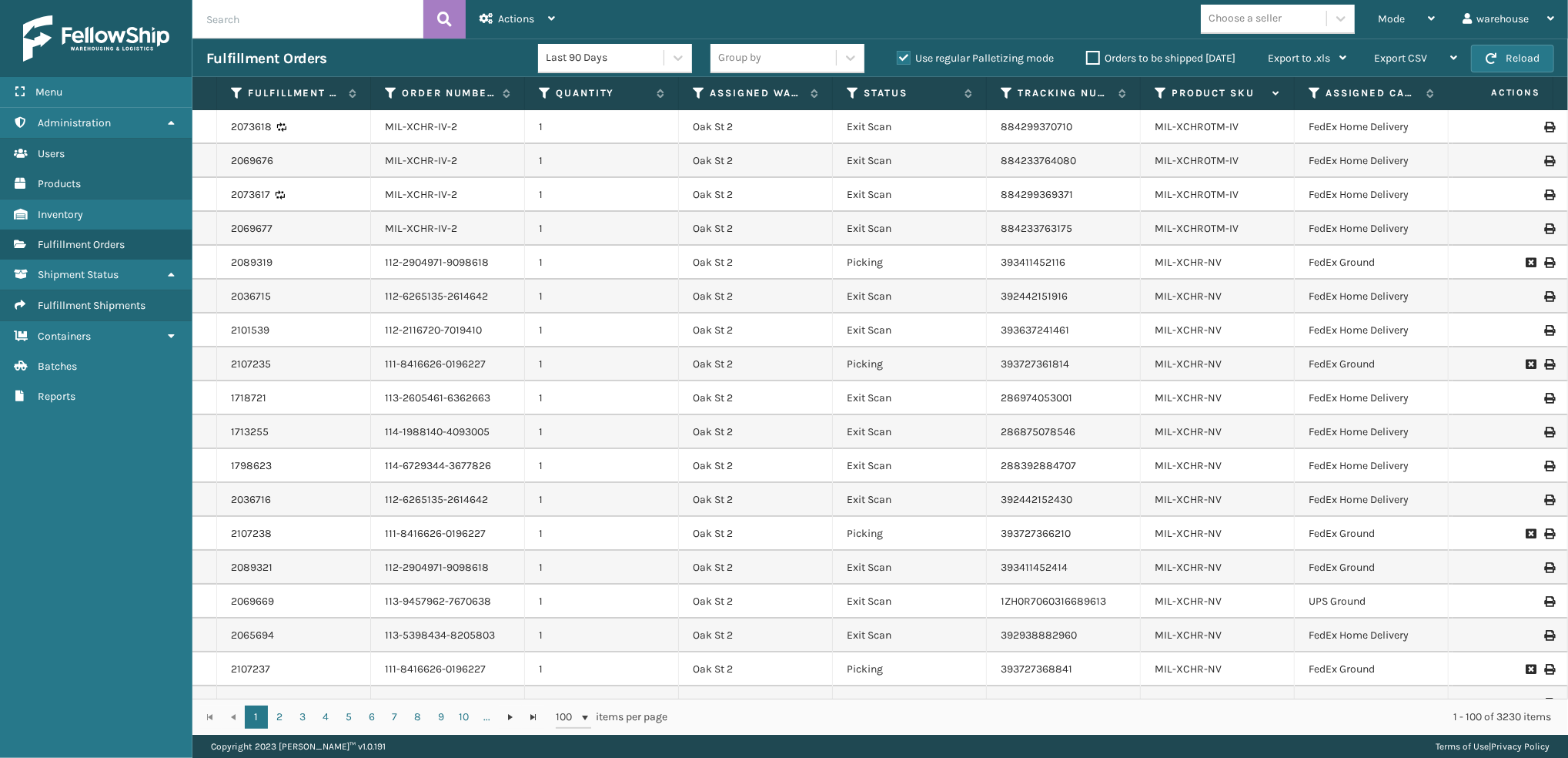
click at [1193, 92] on label "Product SKU" at bounding box center [1218, 93] width 93 height 14
click at [1175, 95] on label "Product SKU" at bounding box center [1218, 93] width 93 height 14
click at [1197, 95] on label "Product SKU" at bounding box center [1218, 93] width 93 height 14
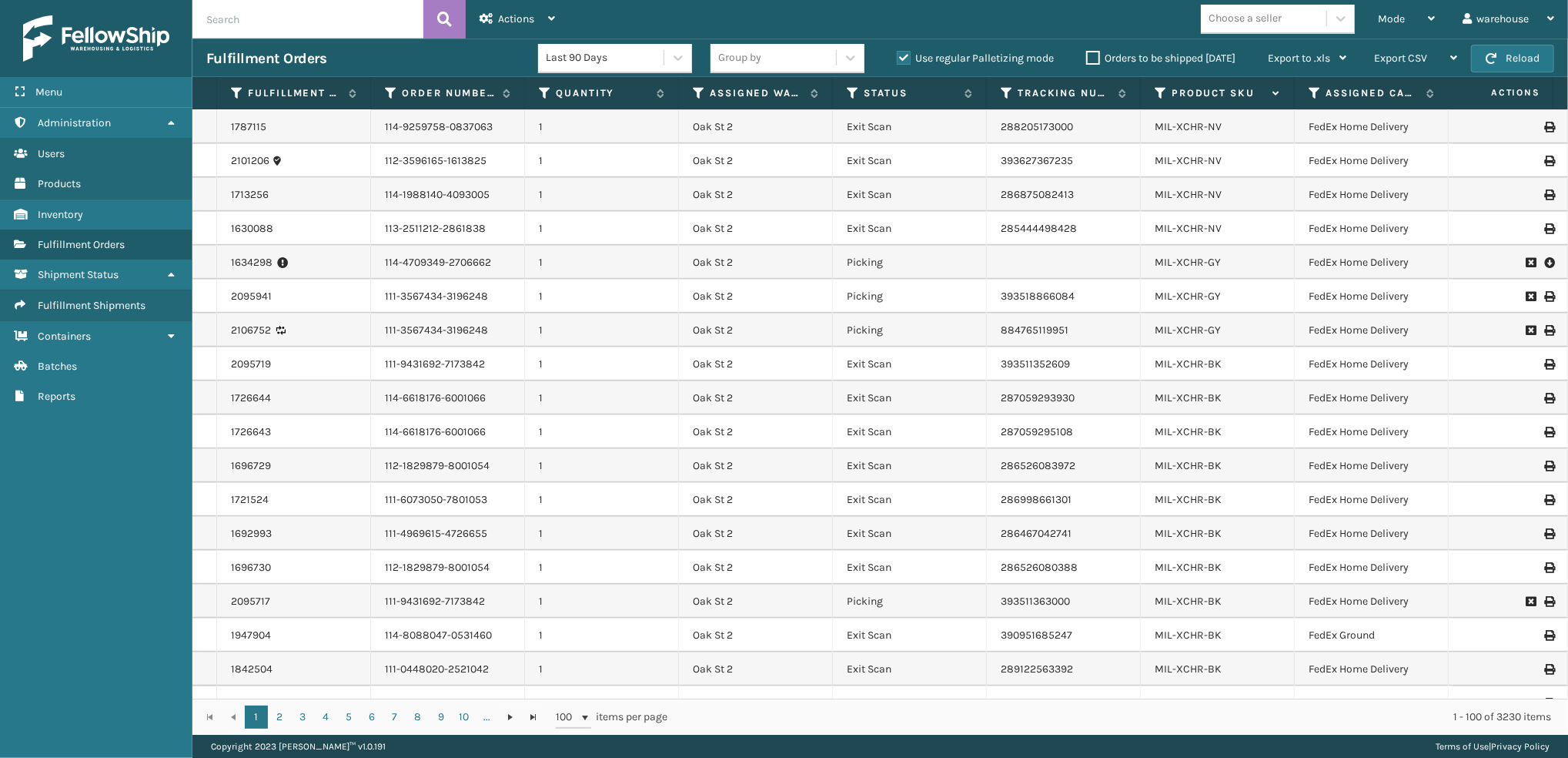
scroll to position [982, 0]
click at [1525, 262] on icon at bounding box center [1530, 263] width 9 height 11
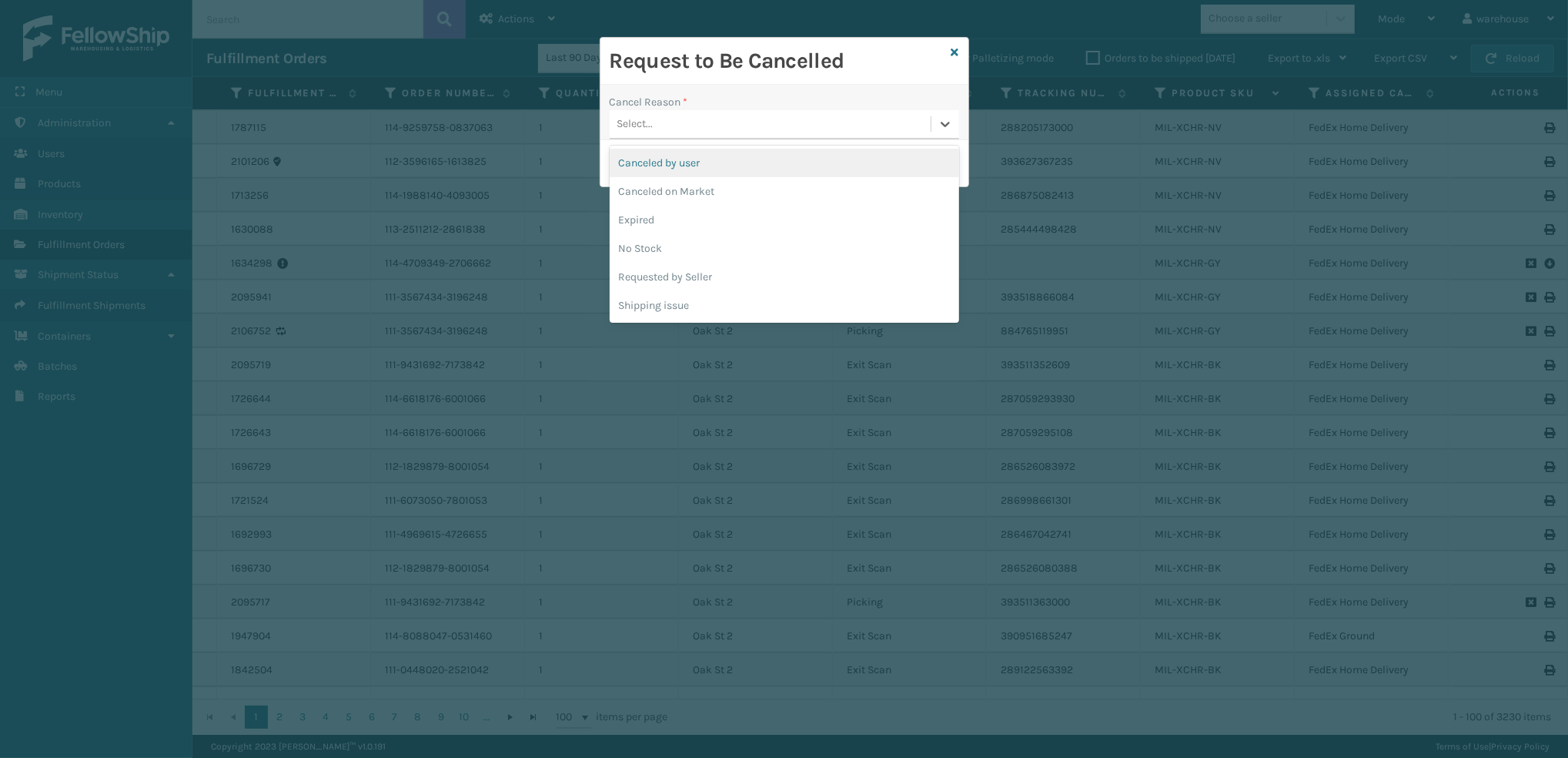
click at [782, 314] on div "Shipping issue" at bounding box center [784, 305] width 349 height 28
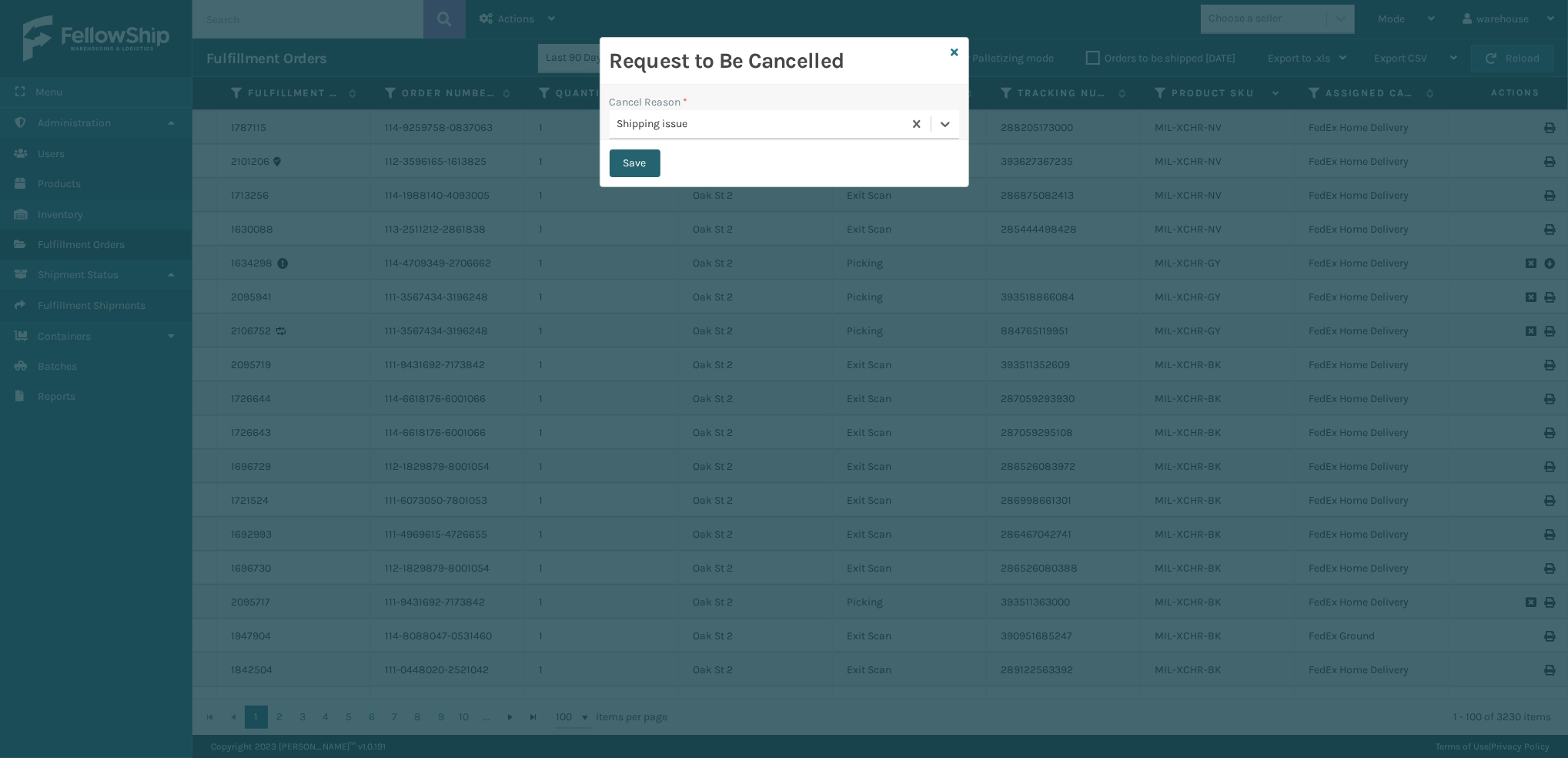
click at [637, 163] on button "Save" at bounding box center [635, 162] width 50 height 28
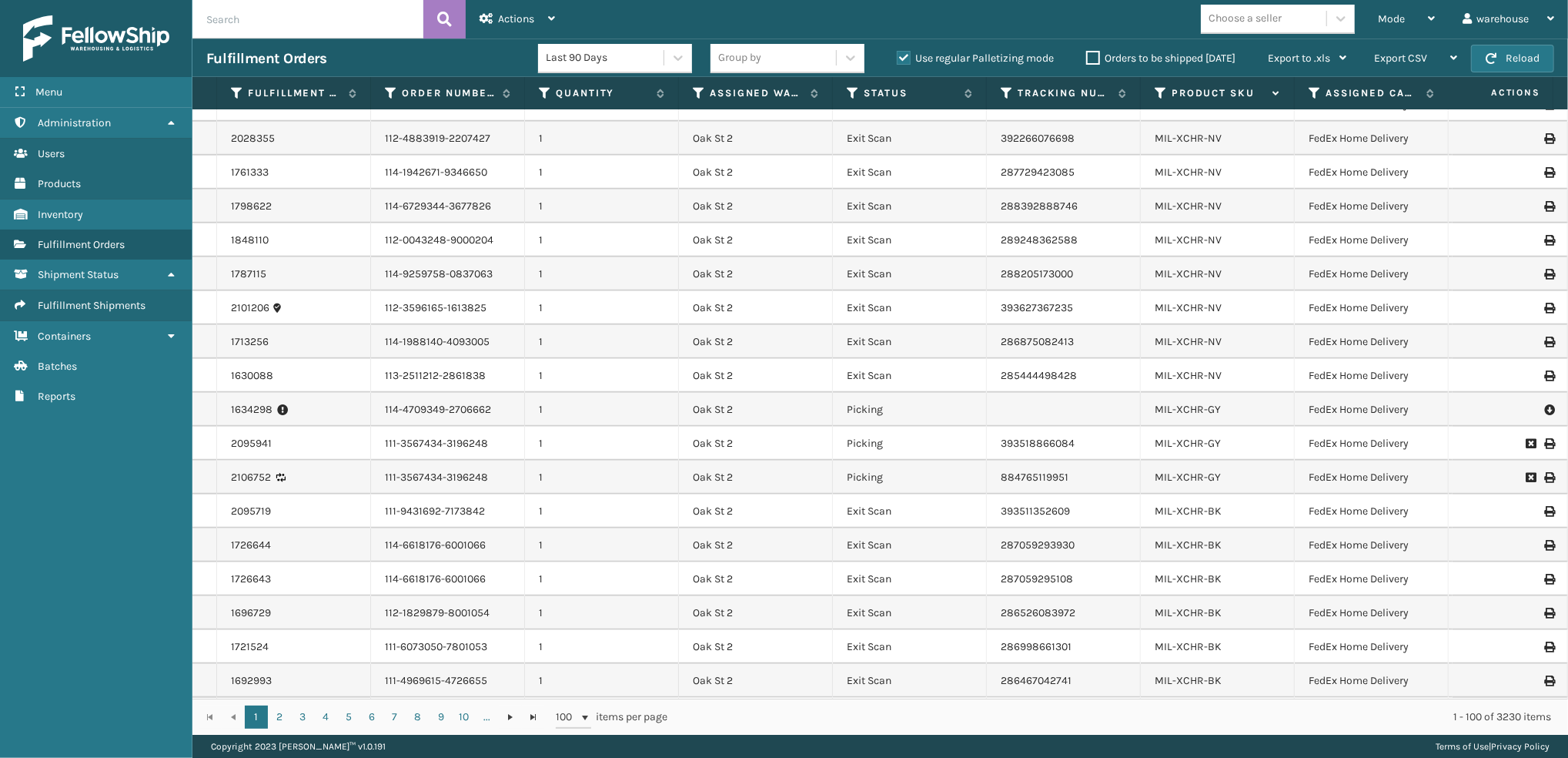
scroll to position [933, 0]
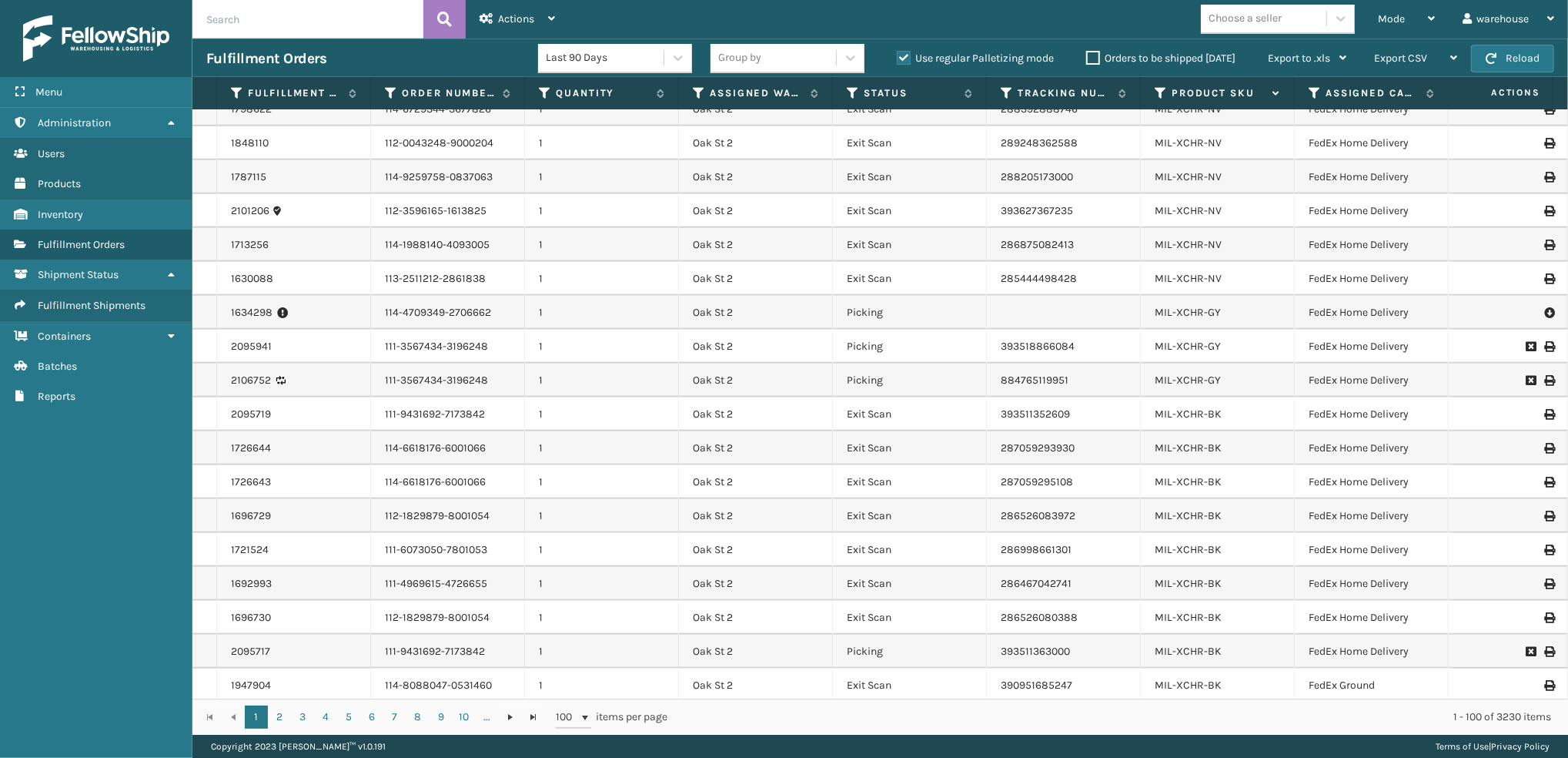
click at [1544, 318] on icon at bounding box center [1549, 313] width 9 height 16
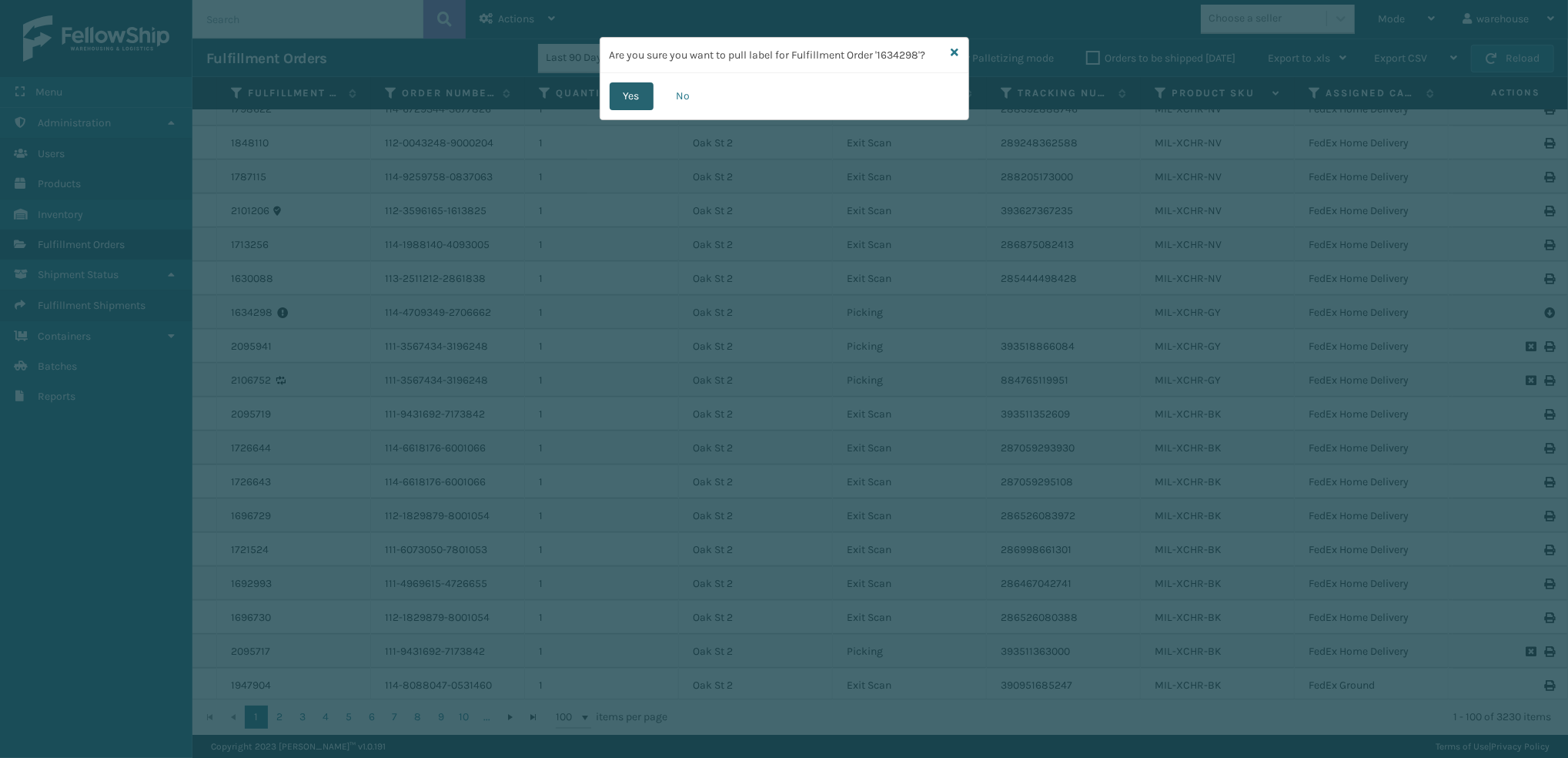
click at [629, 95] on button "Yes" at bounding box center [631, 95] width 44 height 28
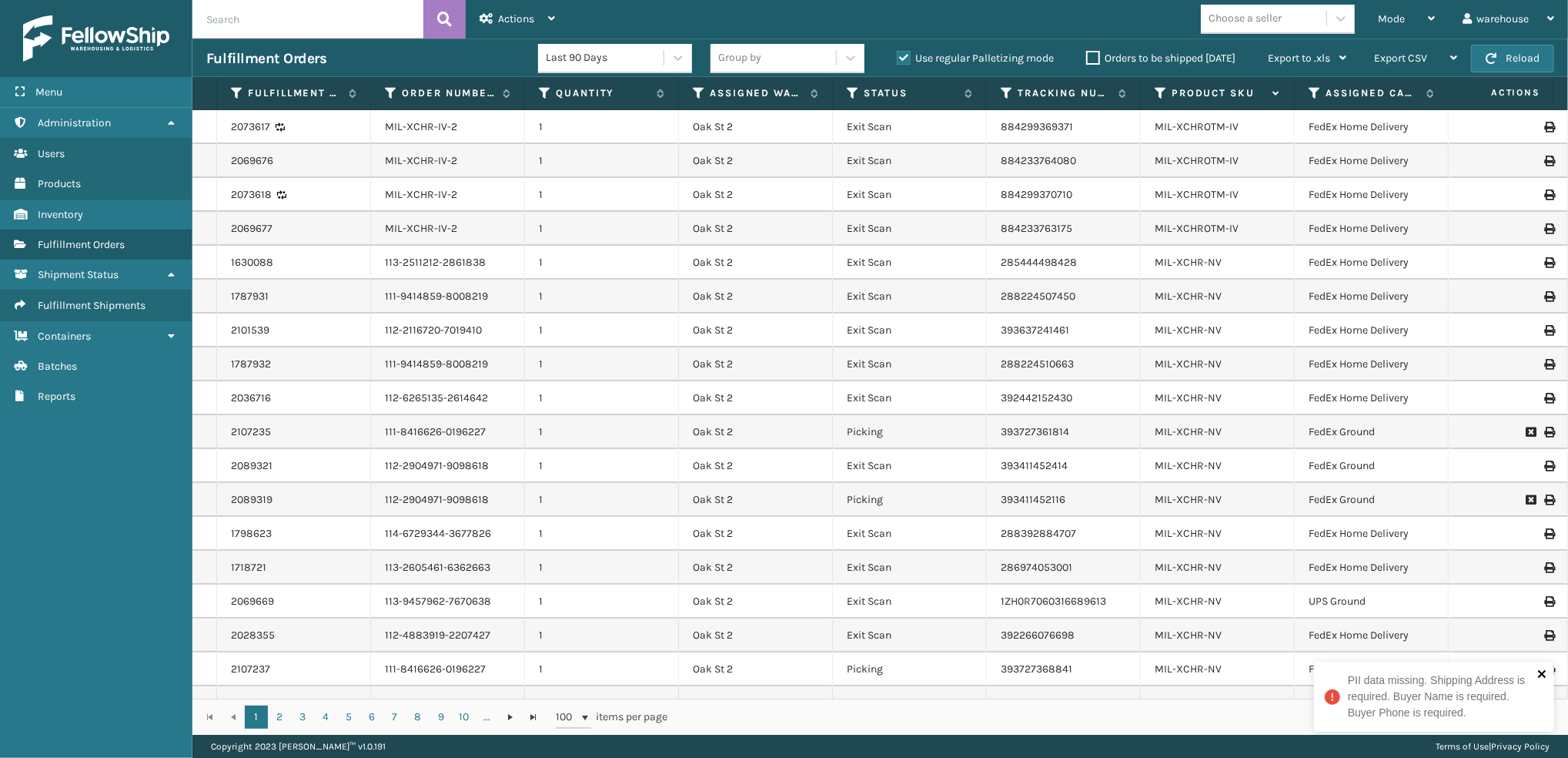
click at [1537, 681] on button "close" at bounding box center [1543, 675] width 11 height 15
click at [1392, 17] on span "Mode" at bounding box center [1391, 19] width 27 height 13
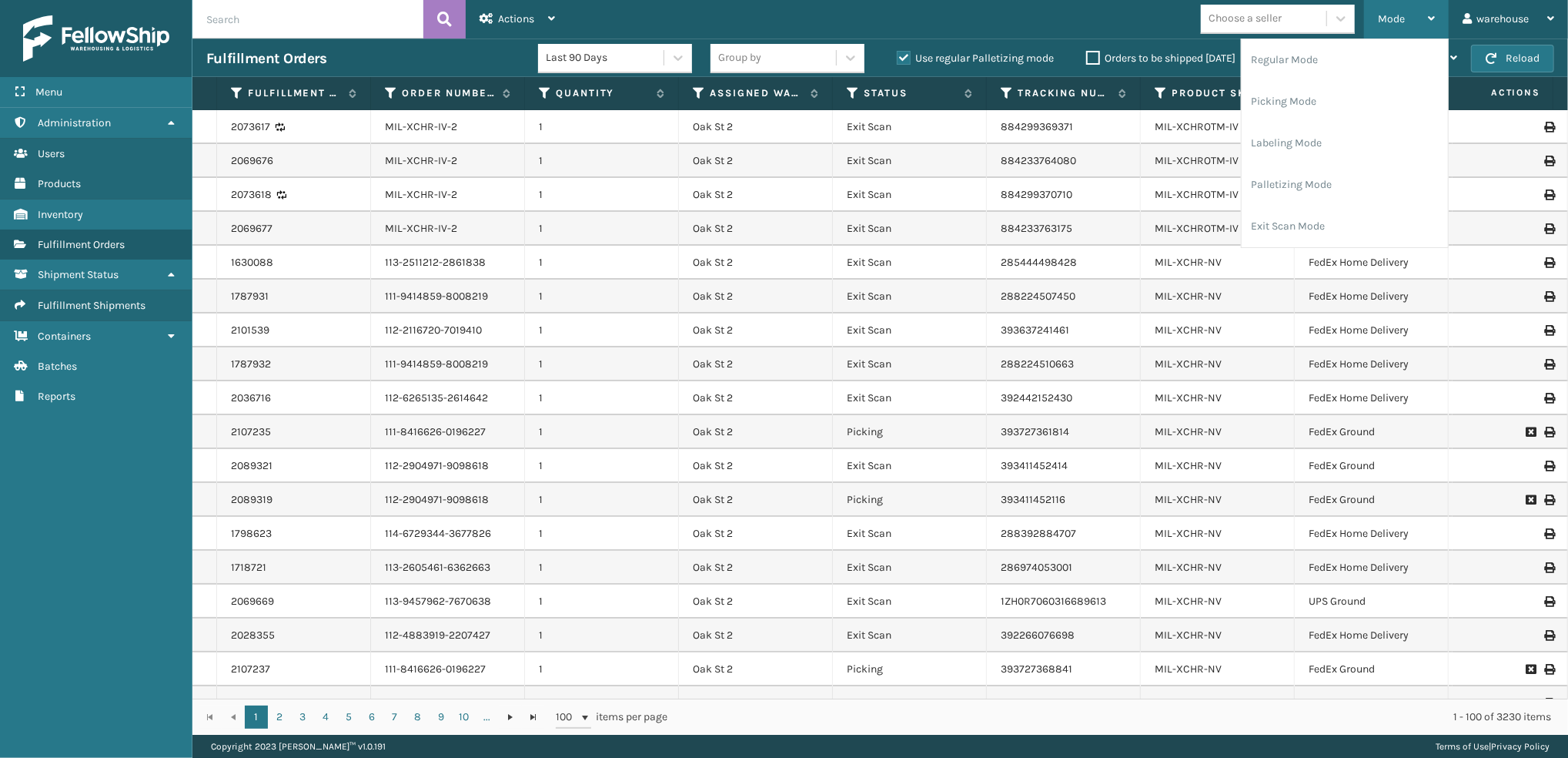
click at [1332, 150] on li "Labeling Mode" at bounding box center [1345, 143] width 207 height 42
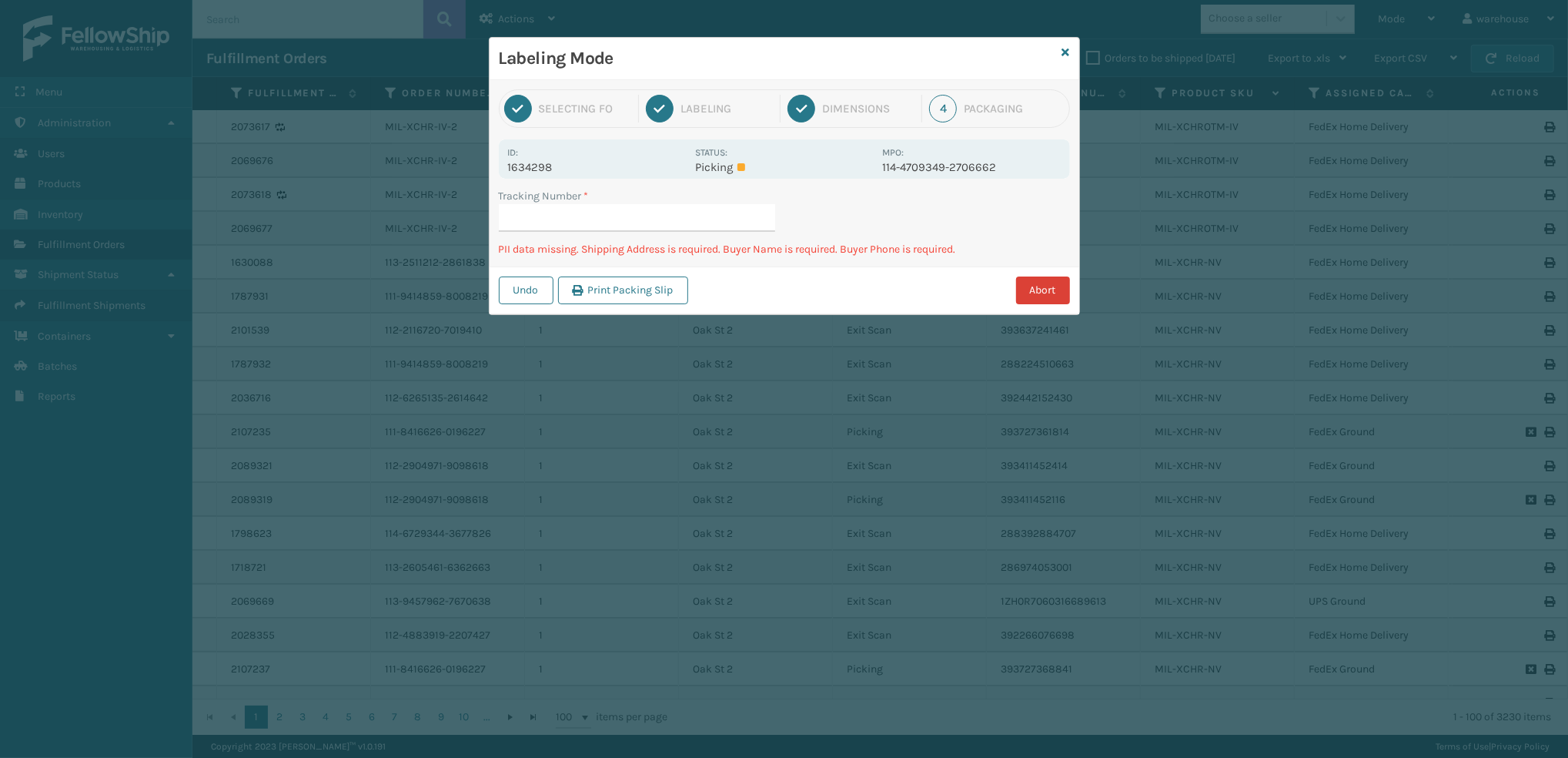
click at [1041, 287] on button "Abort" at bounding box center [1043, 290] width 54 height 28
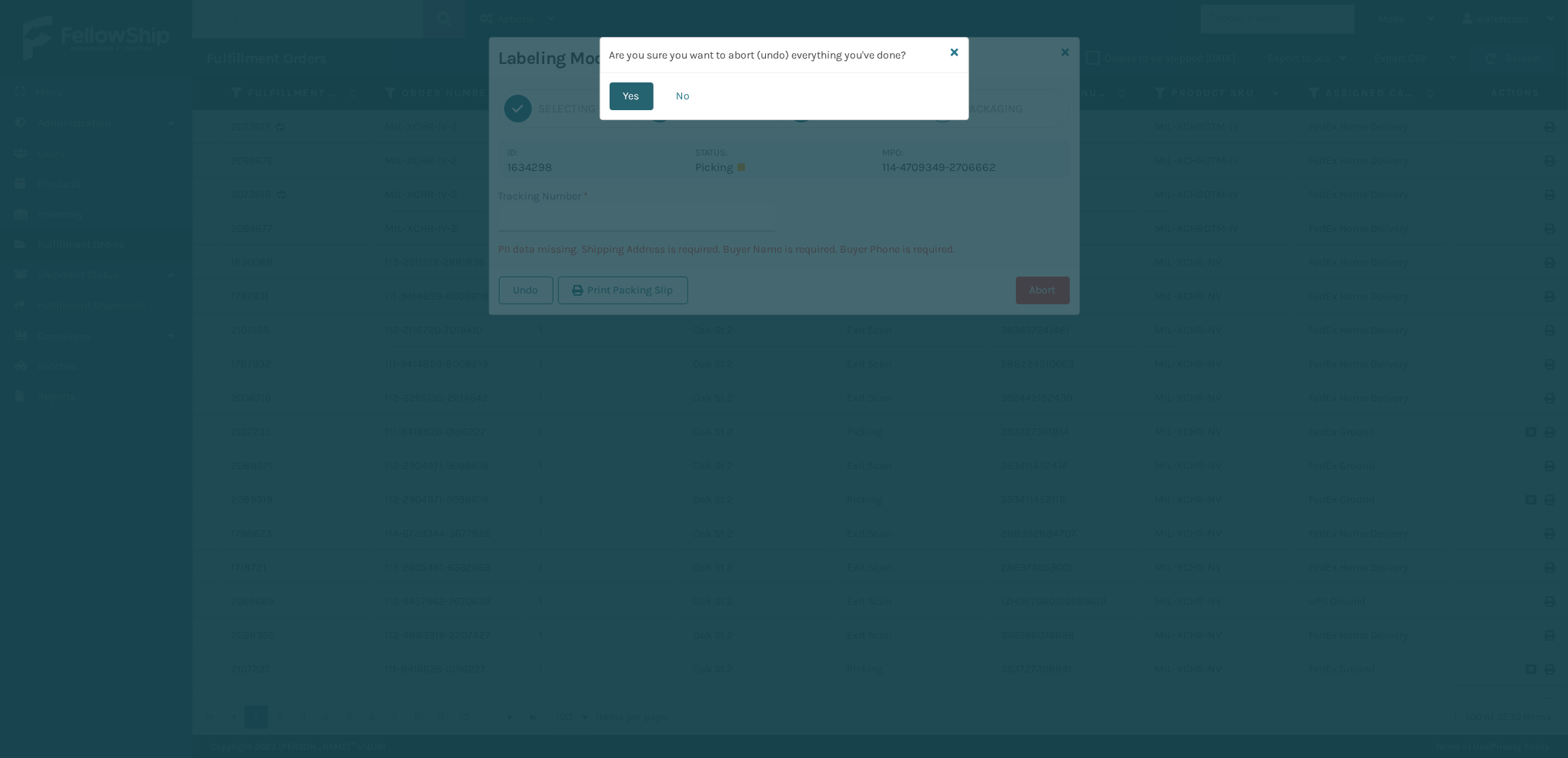
click at [630, 92] on button "Yes" at bounding box center [631, 95] width 44 height 28
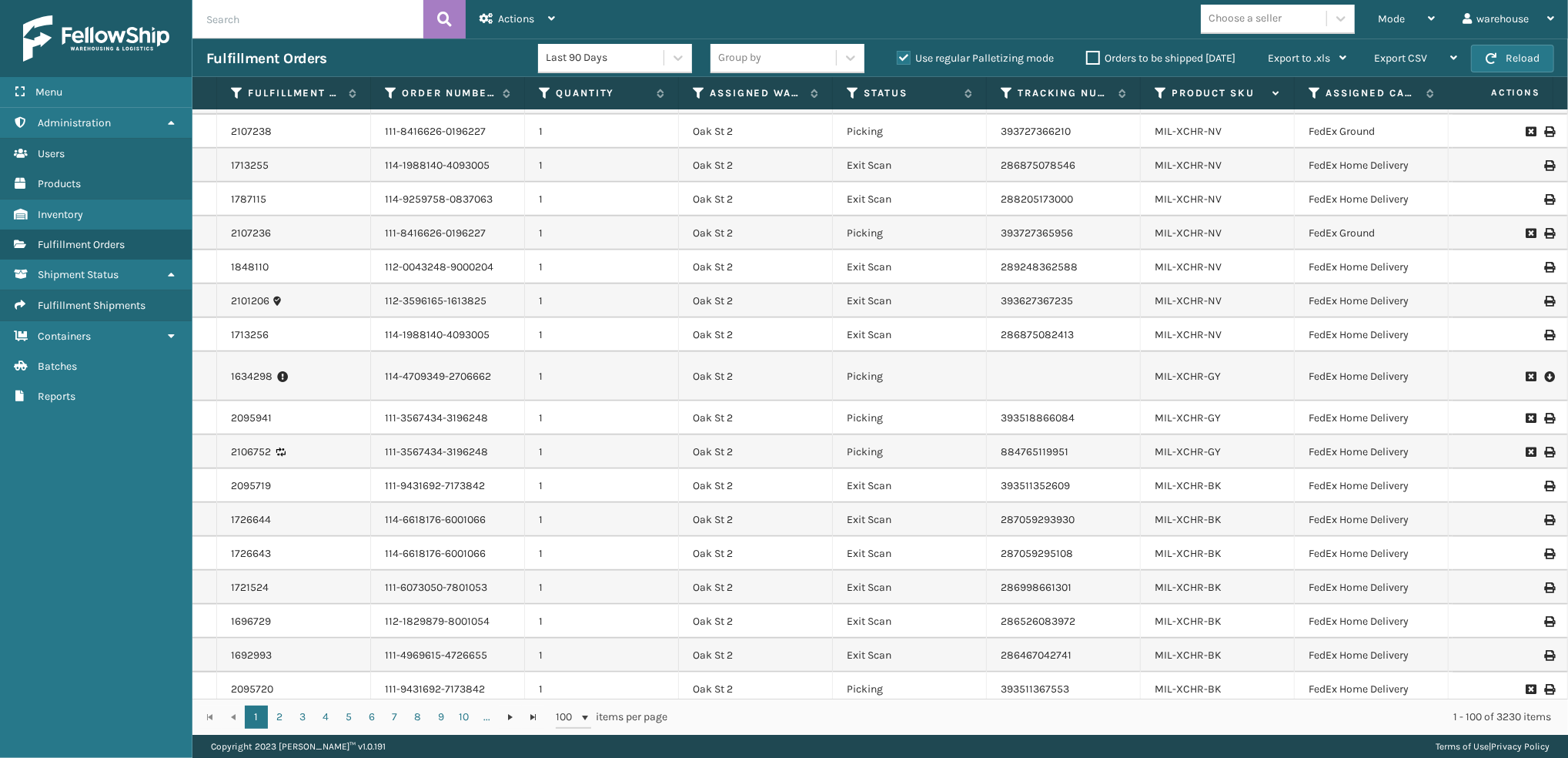
scroll to position [879, 0]
click at [1544, 413] on icon at bounding box center [1549, 415] width 9 height 11
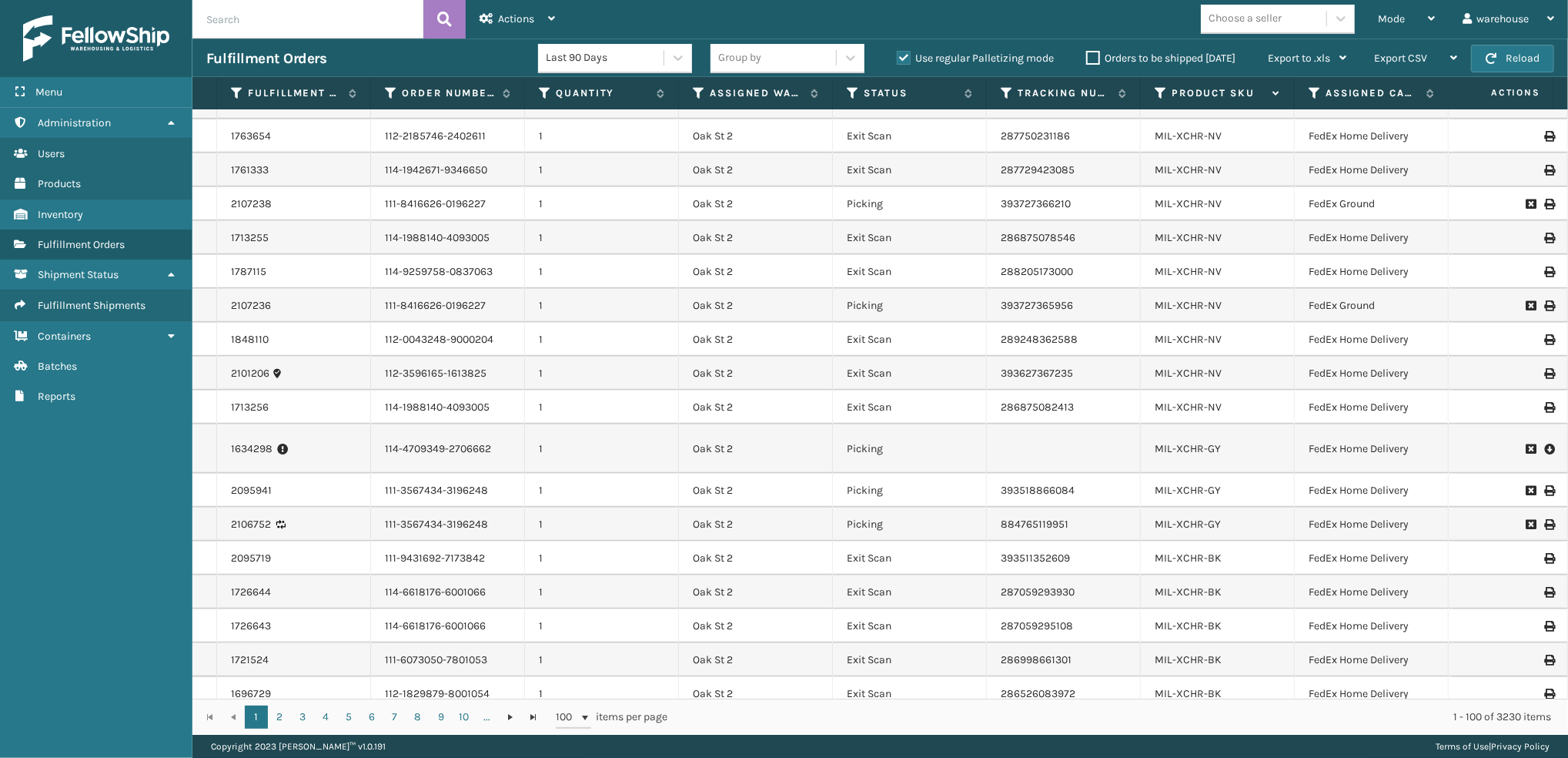
scroll to position [831, 0]
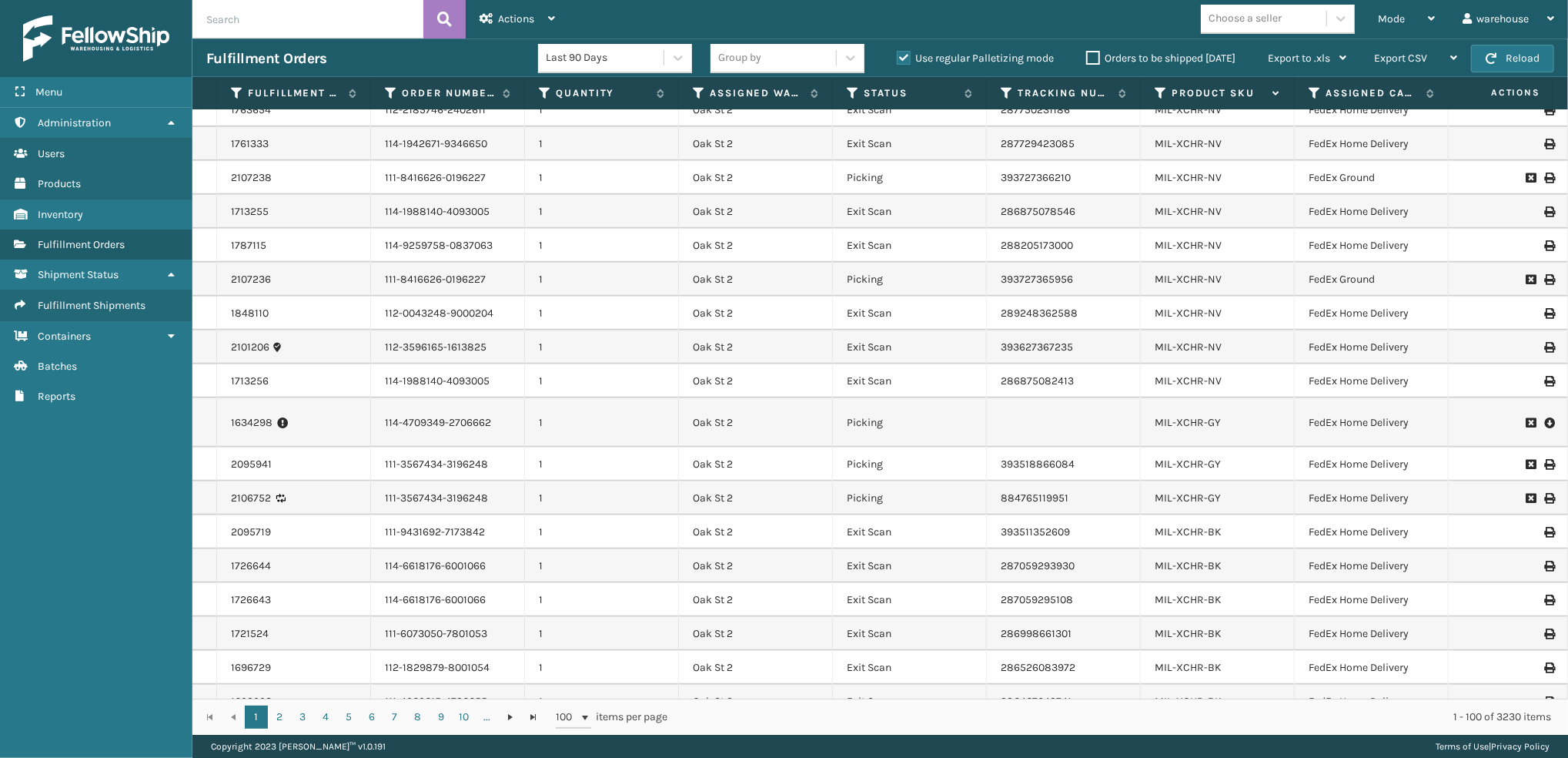
click at [1544, 497] on icon at bounding box center [1549, 498] width 9 height 11
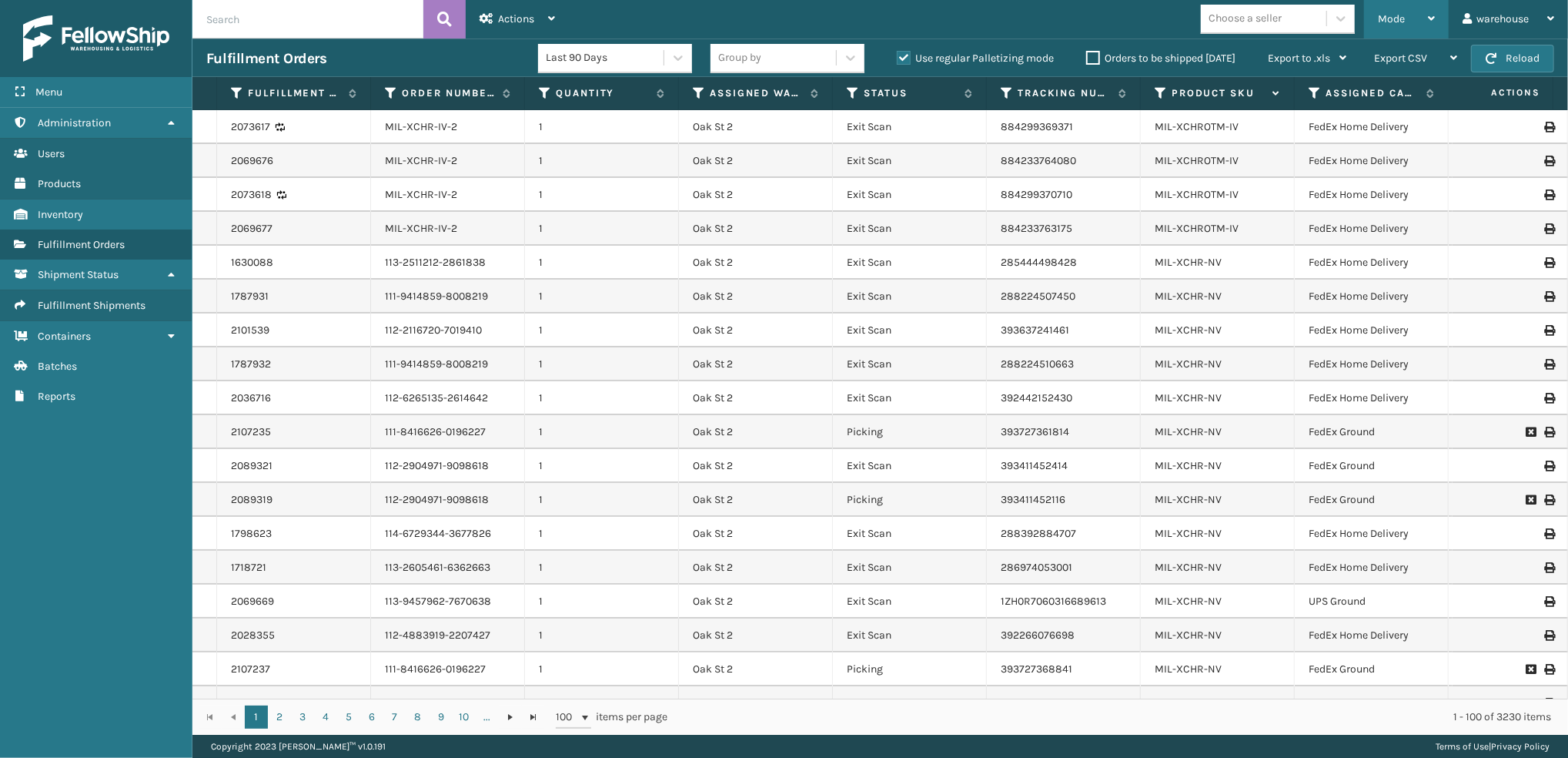
click at [1402, 24] on div "Mode" at bounding box center [1406, 19] width 57 height 39
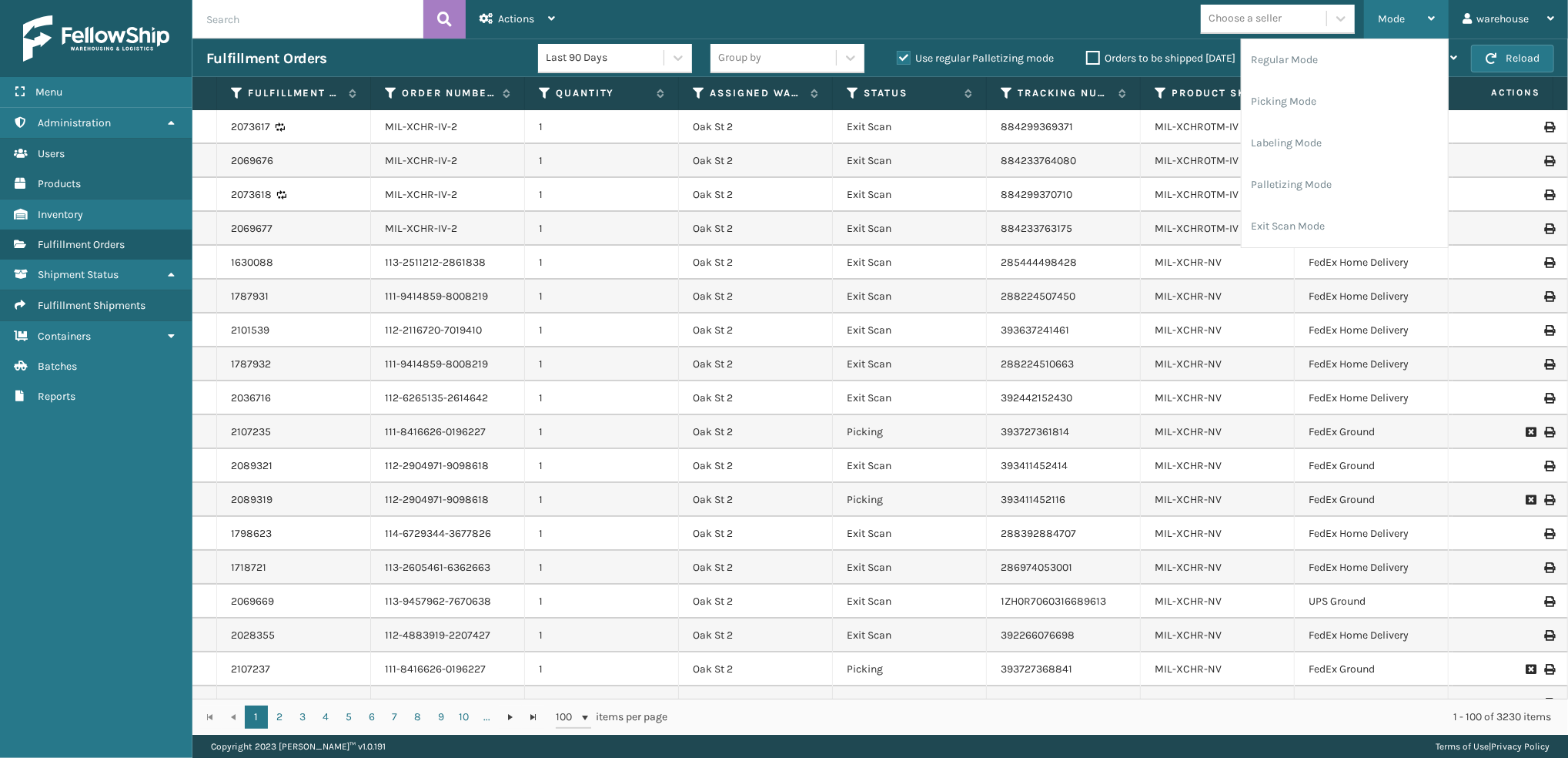
click at [1317, 153] on li "Labeling Mode" at bounding box center [1345, 143] width 207 height 42
